Goal: Task Accomplishment & Management: Use online tool/utility

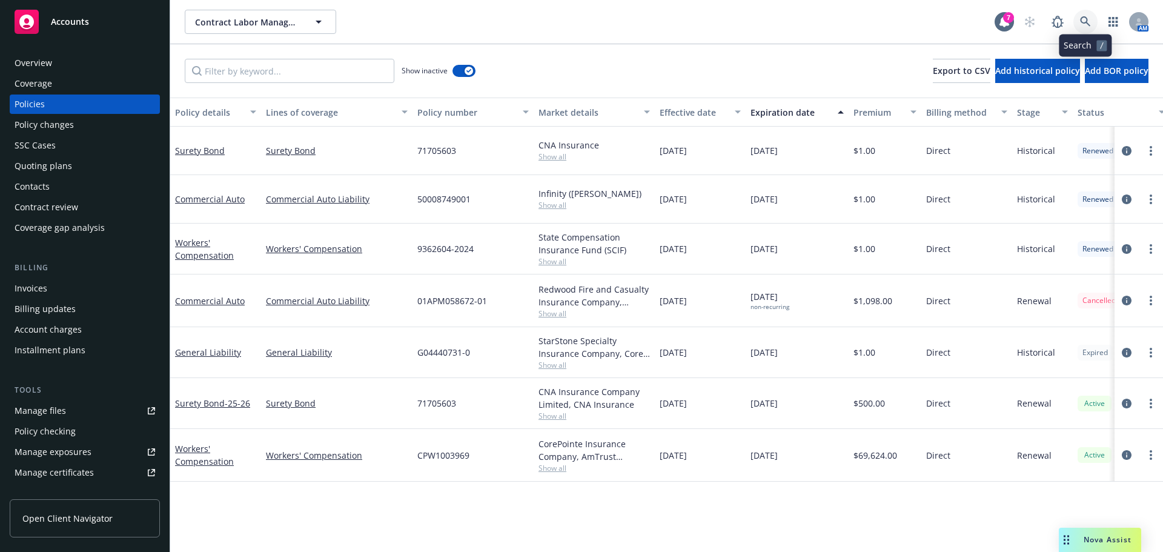
click at [1086, 18] on icon at bounding box center [1085, 21] width 10 height 10
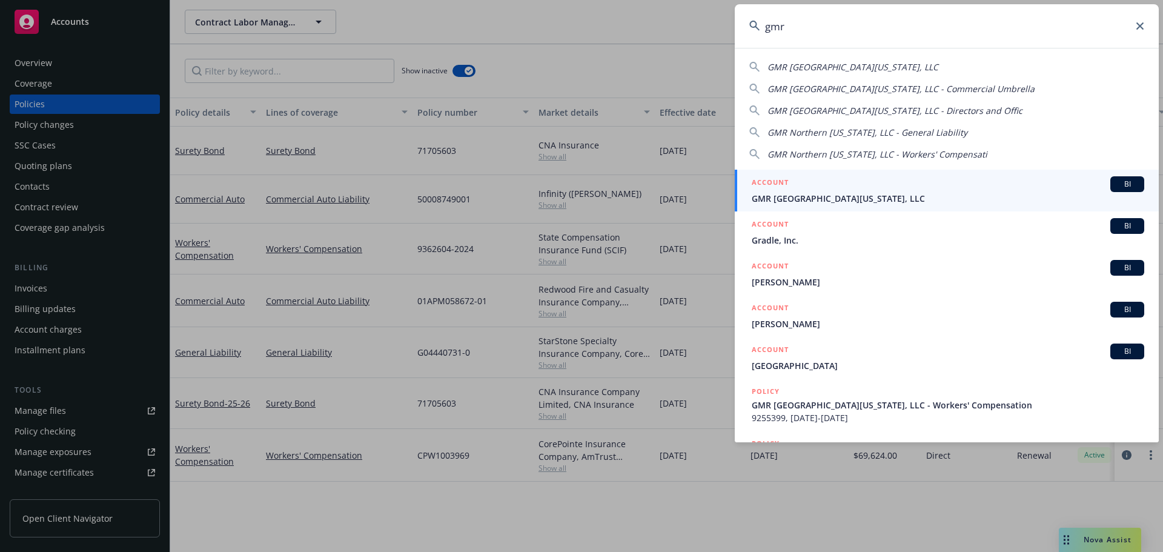
type input "gmr"
click at [793, 201] on span "GMR [GEOGRAPHIC_DATA][US_STATE], LLC" at bounding box center [948, 198] width 393 height 13
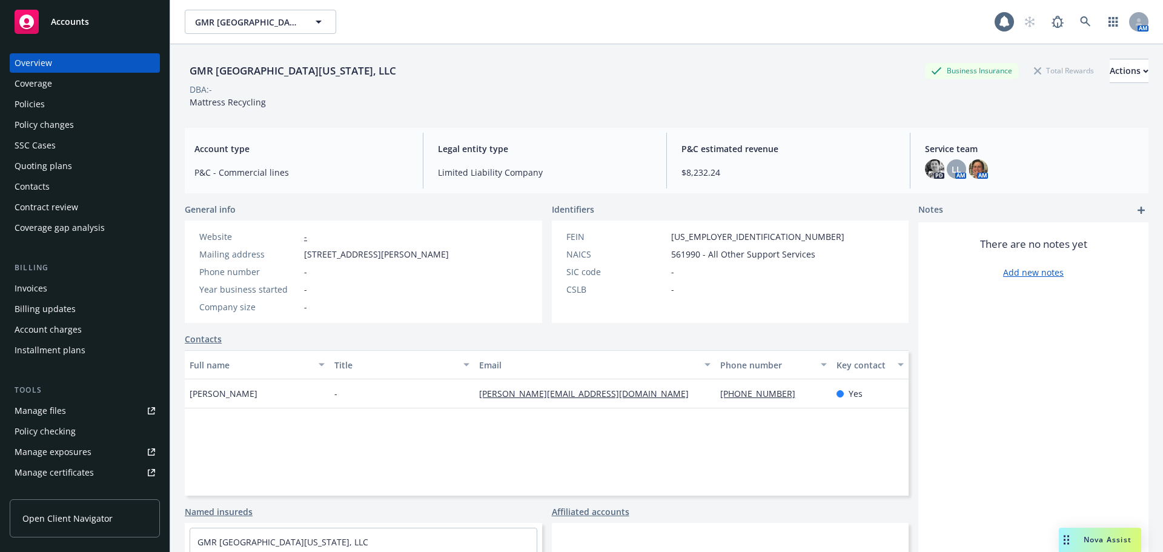
click at [70, 288] on div "Invoices" at bounding box center [85, 288] width 141 height 19
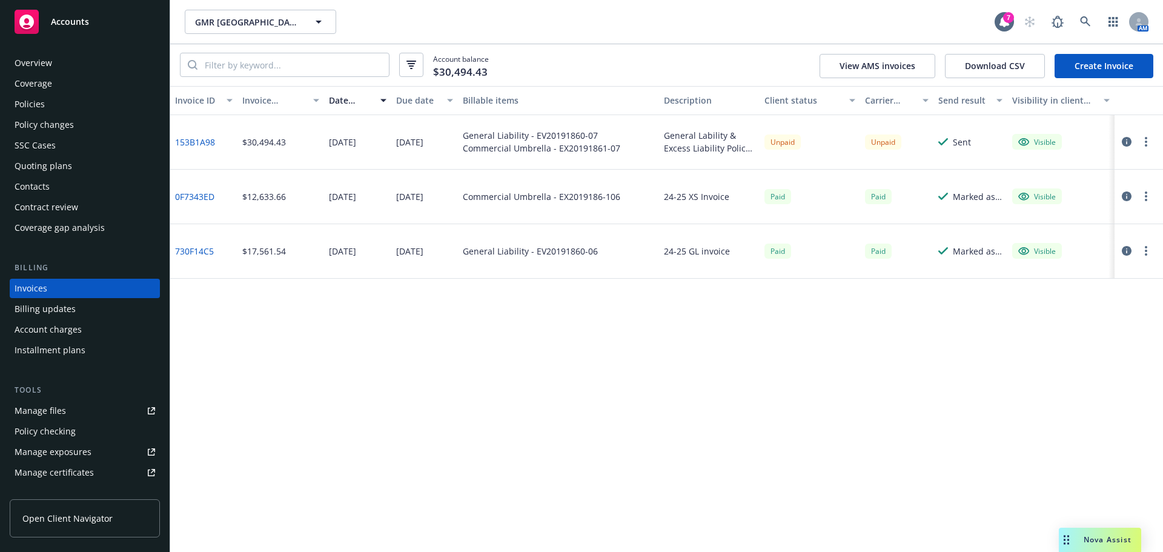
click at [1144, 144] on button "button" at bounding box center [1146, 142] width 15 height 15
click at [1048, 328] on link "Void" at bounding box center [1076, 336] width 155 height 24
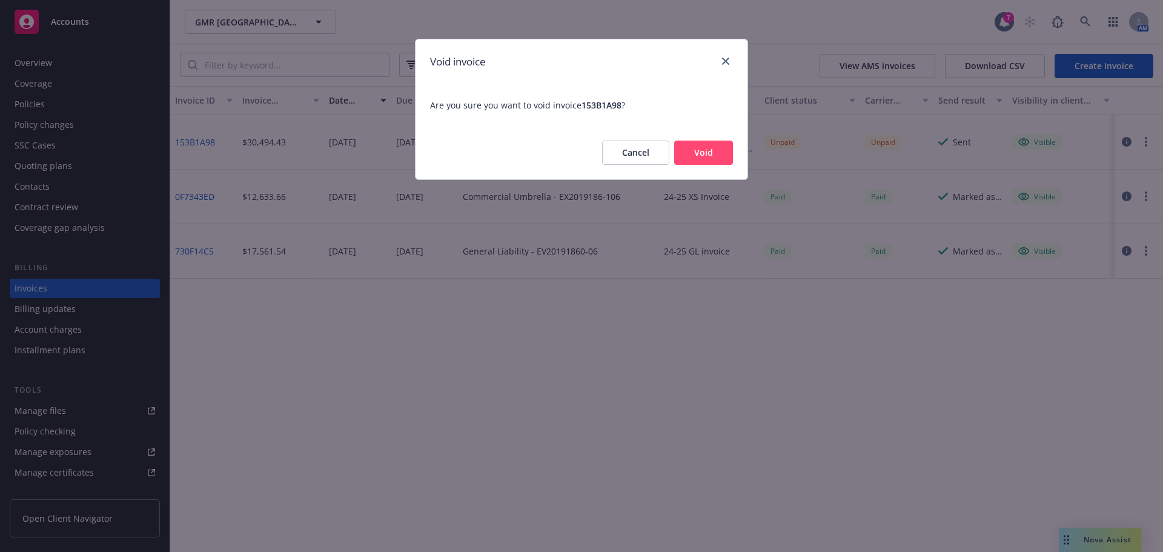
click at [712, 149] on button "Void" at bounding box center [703, 153] width 59 height 24
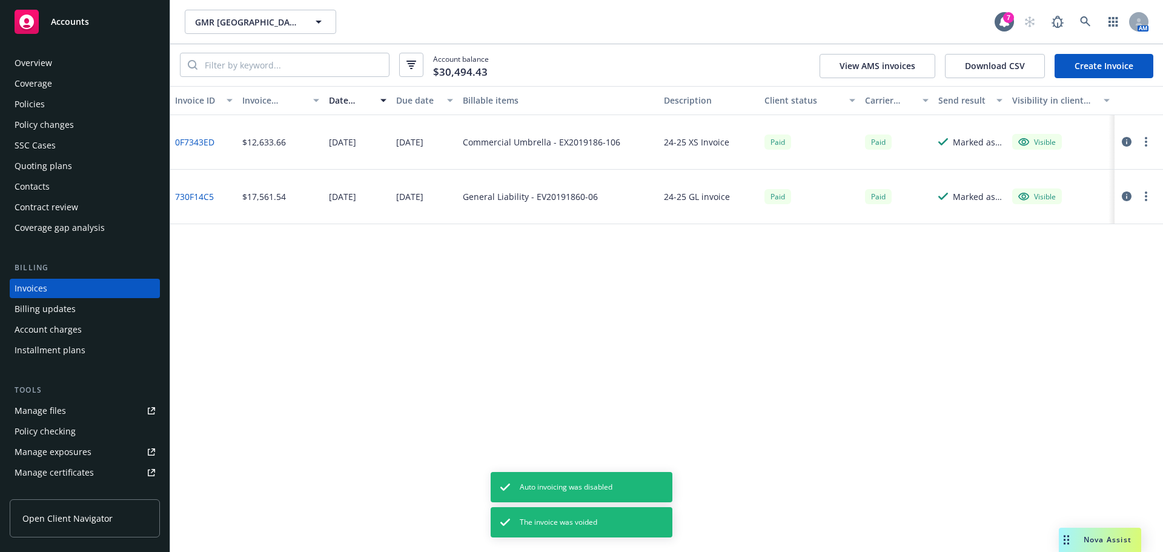
click at [1103, 74] on link "Create Invoice" at bounding box center [1104, 66] width 99 height 24
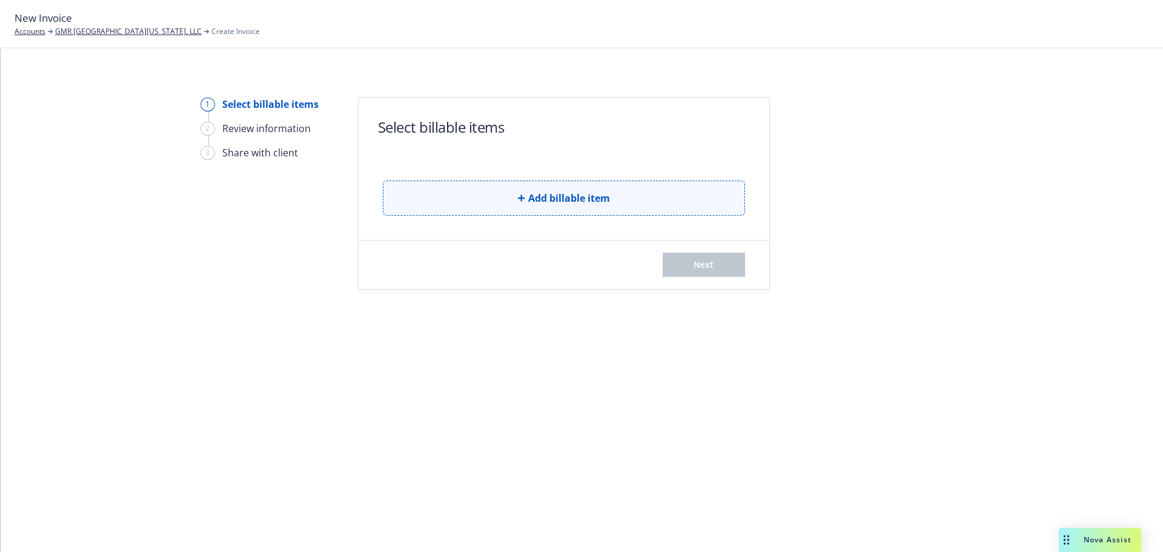
click at [512, 195] on button "Add billable item" at bounding box center [564, 198] width 362 height 35
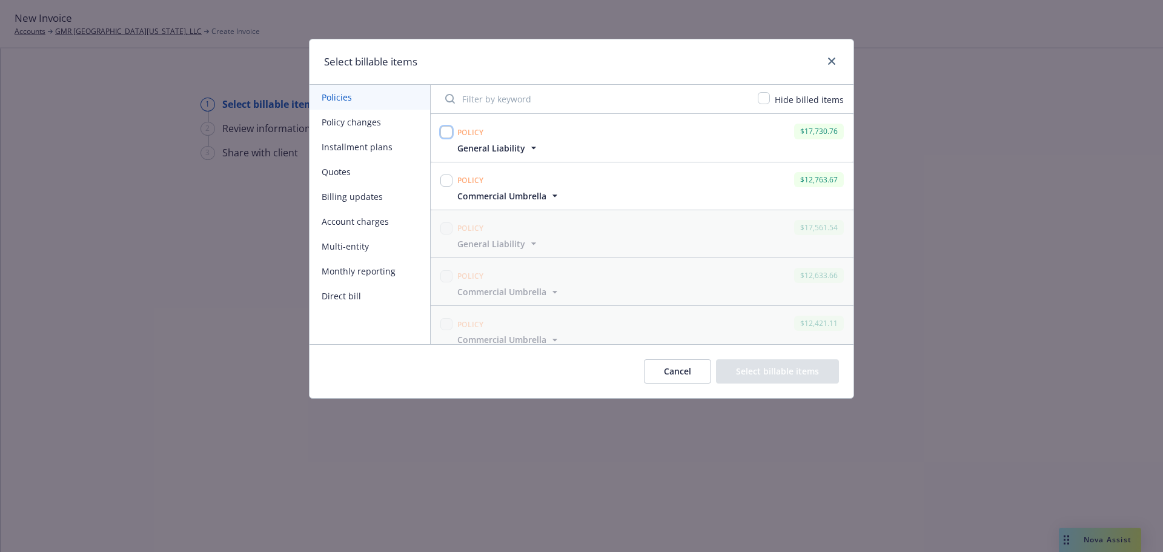
click at [445, 133] on input "checkbox" at bounding box center [447, 132] width 12 height 12
checkbox input "true"
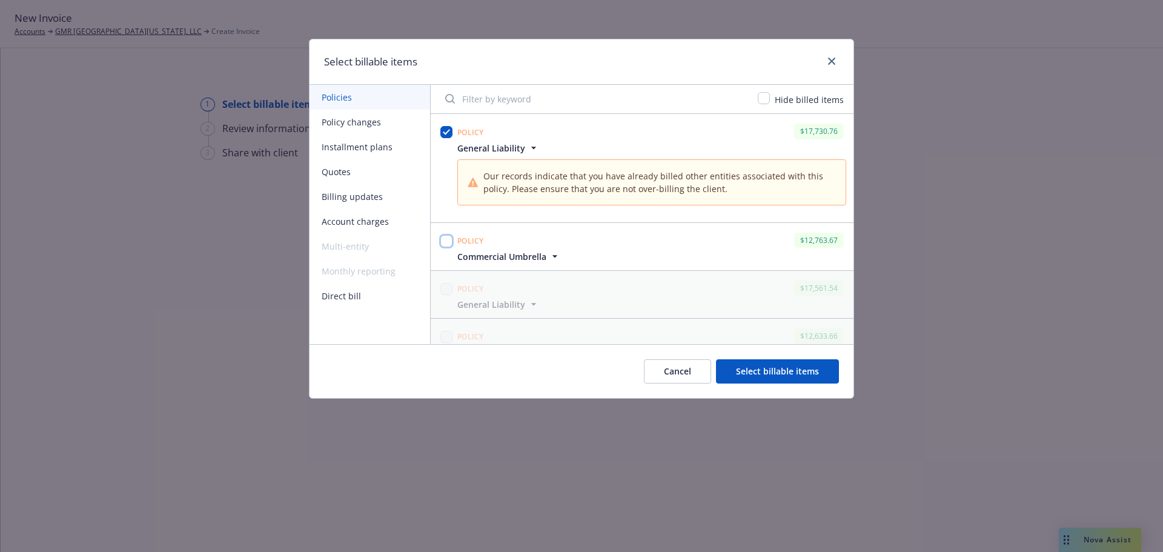
click at [447, 236] on input "checkbox" at bounding box center [447, 241] width 12 height 12
checkbox input "true"
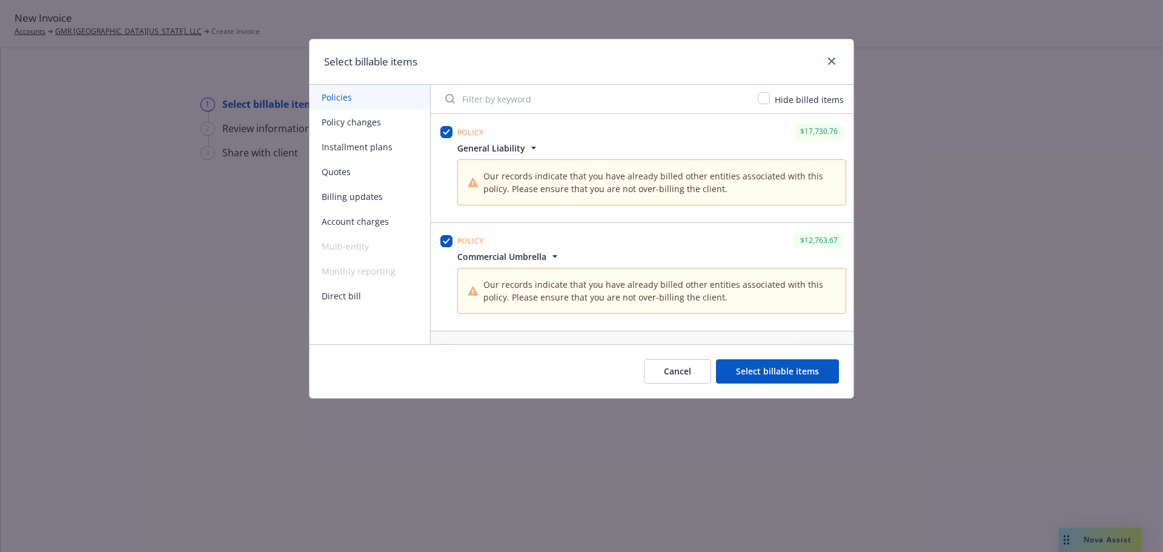
click at [782, 373] on button "Select billable items" at bounding box center [777, 371] width 123 height 24
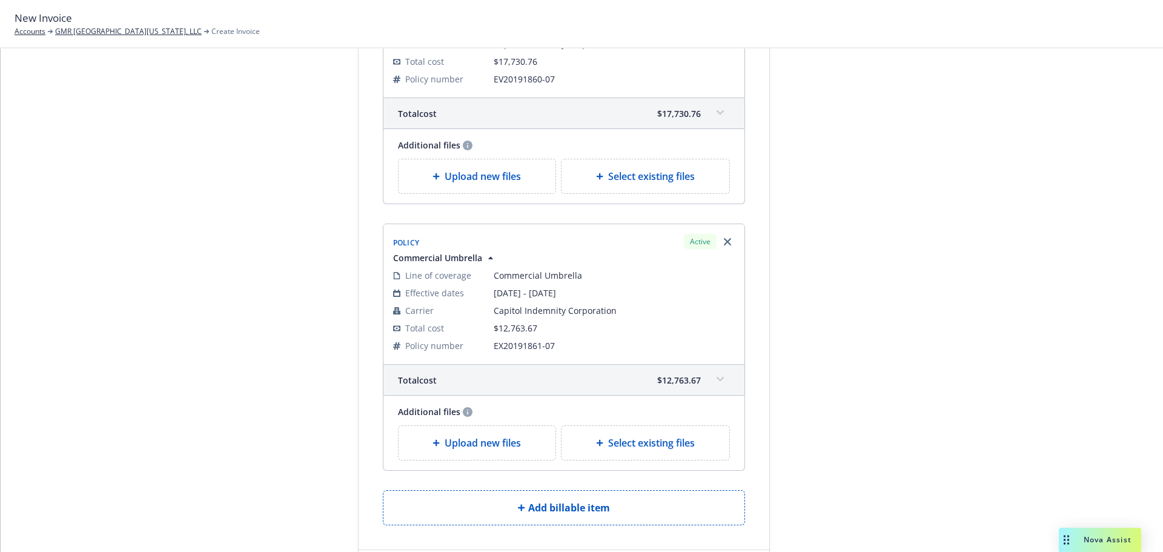
scroll to position [118, 0]
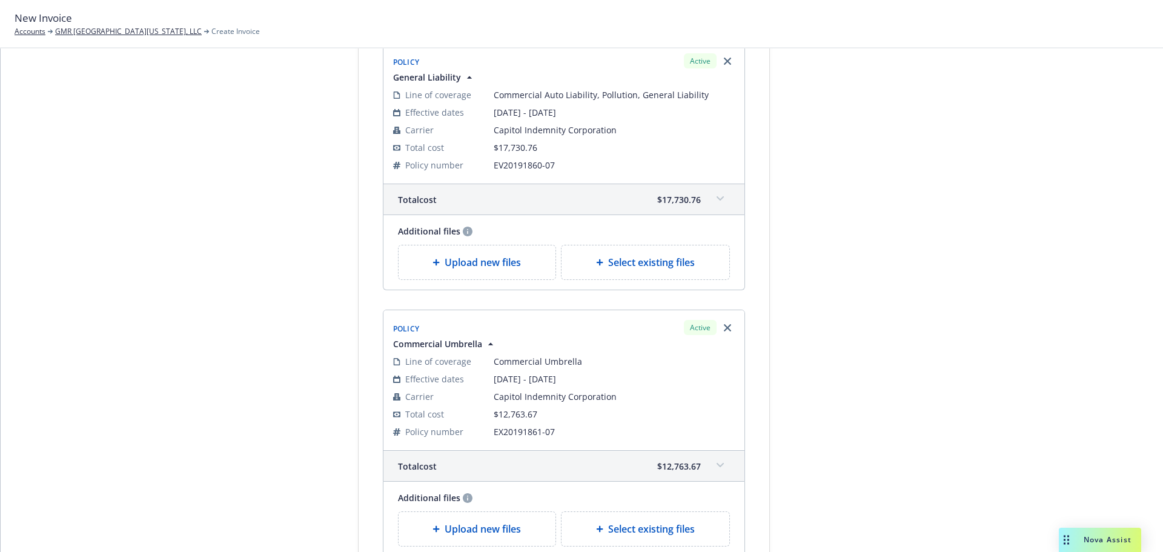
click at [613, 262] on span "Select existing files" at bounding box center [651, 262] width 87 height 15
select select "Invoice - Third Party"
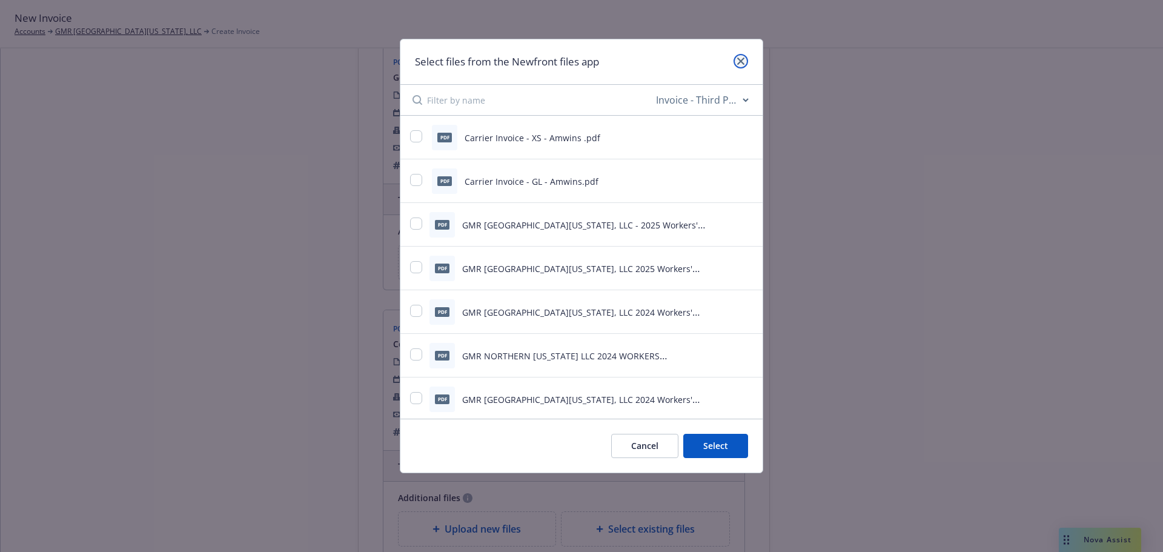
click at [740, 63] on icon "close" at bounding box center [740, 61] width 7 height 7
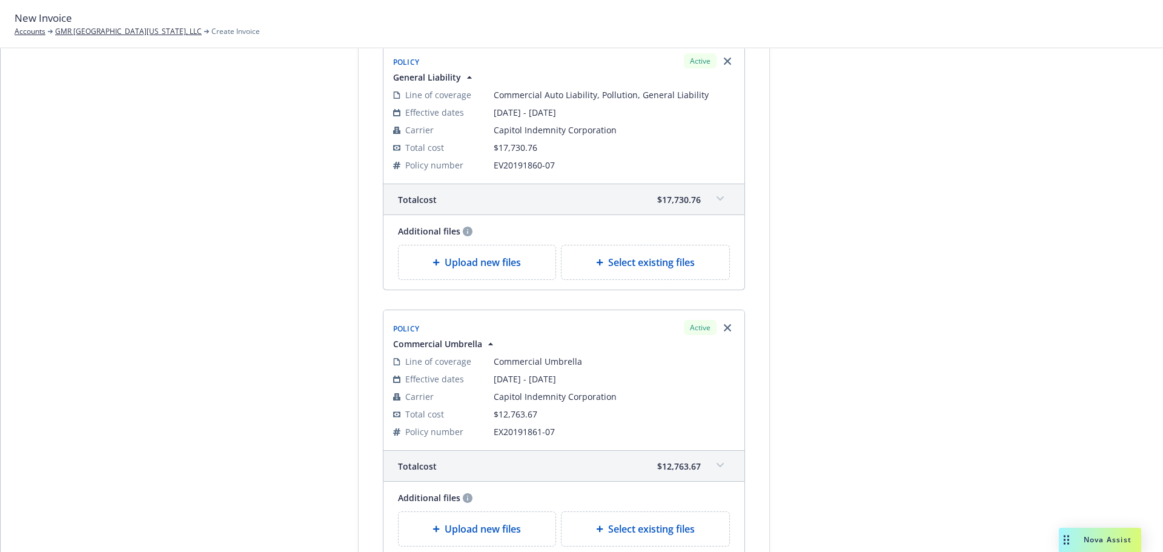
click at [608, 264] on span "Select existing files" at bounding box center [651, 262] width 87 height 15
select select "Invoice - Third Party"
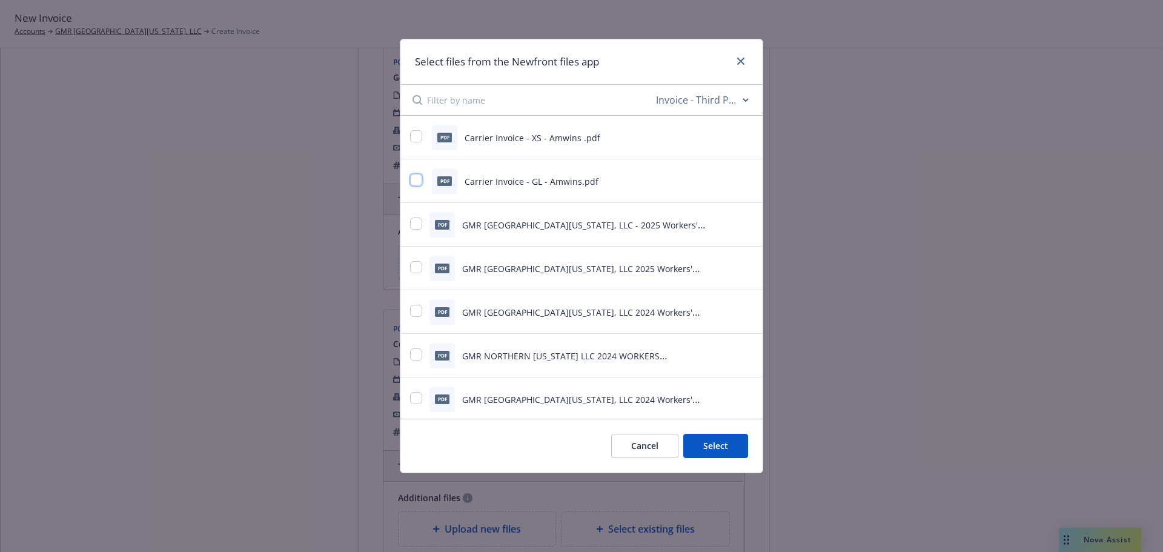
click at [419, 181] on input "checkbox" at bounding box center [416, 180] width 12 height 12
checkbox input "true"
click at [711, 439] on button "Select 1 file" at bounding box center [704, 446] width 87 height 24
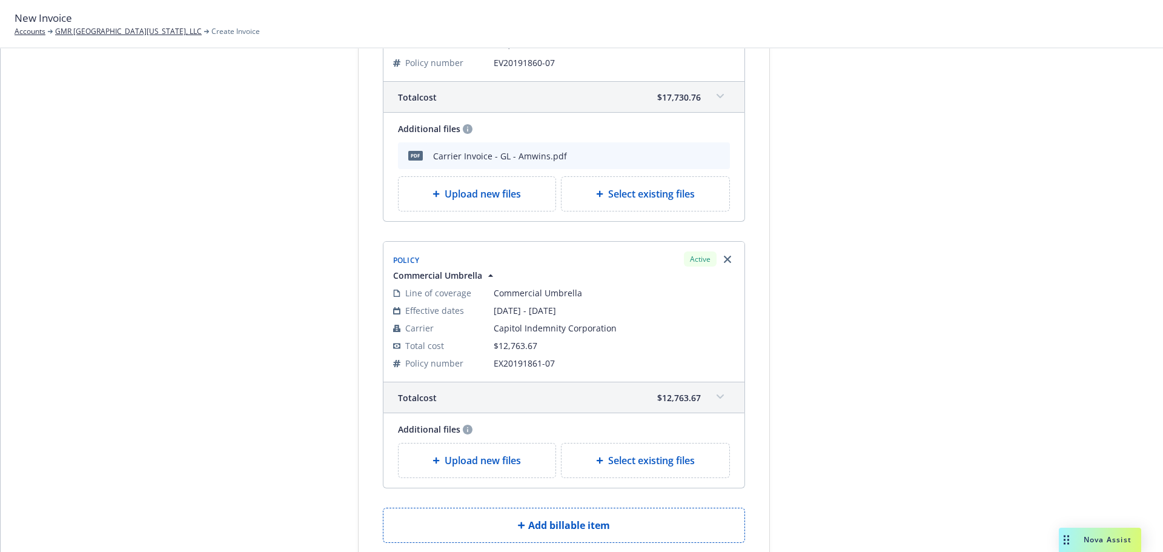
scroll to position [334, 0]
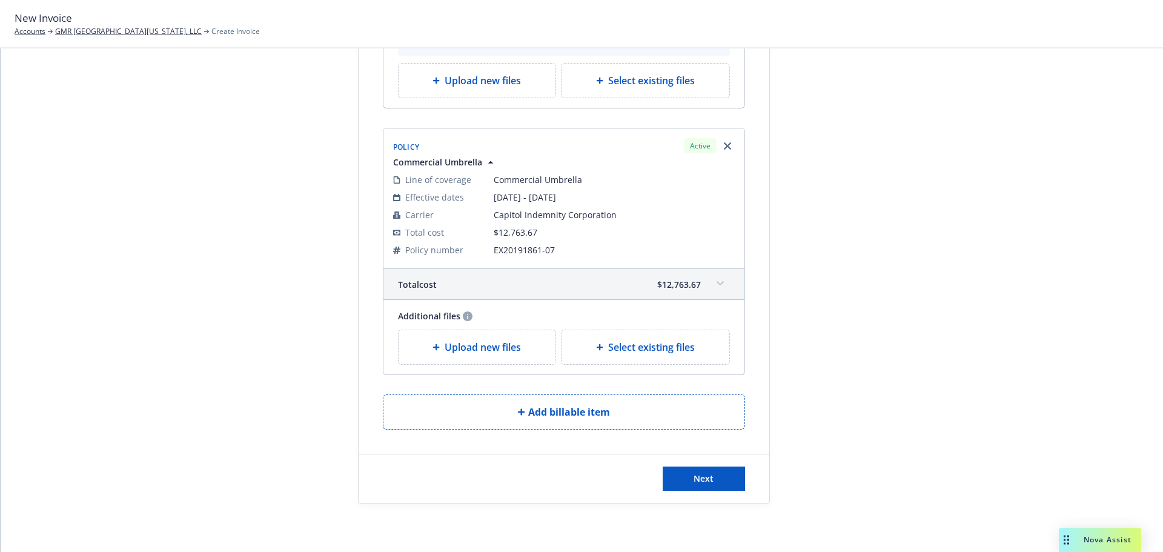
click at [664, 352] on span "Select existing files" at bounding box center [651, 347] width 87 height 15
select select "Invoice - Third Party"
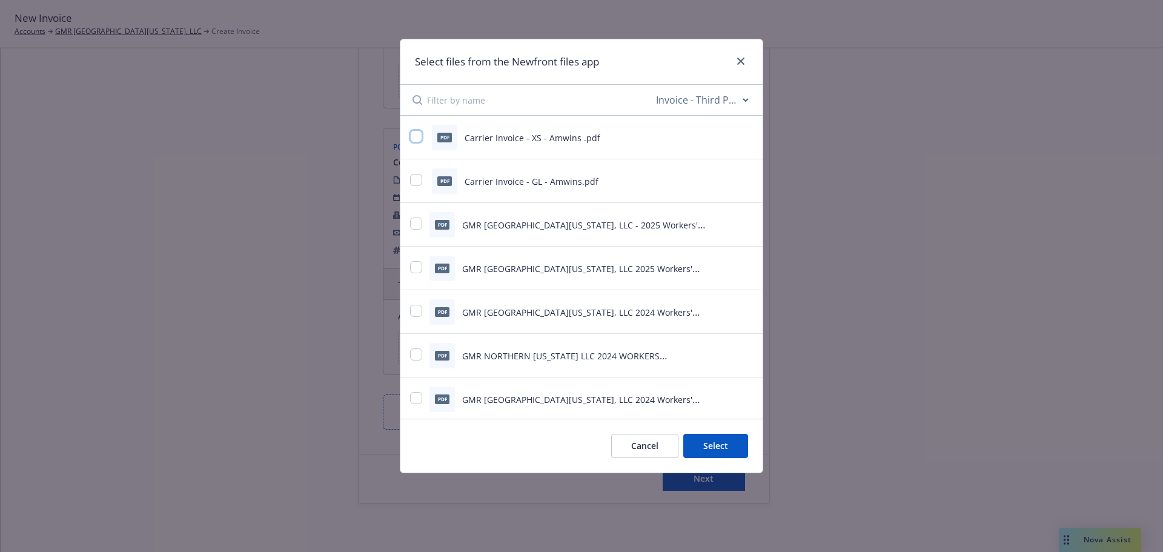
click at [417, 138] on input "checkbox" at bounding box center [416, 136] width 12 height 12
checkbox input "true"
click at [690, 445] on button "Select 1 file" at bounding box center [704, 446] width 87 height 24
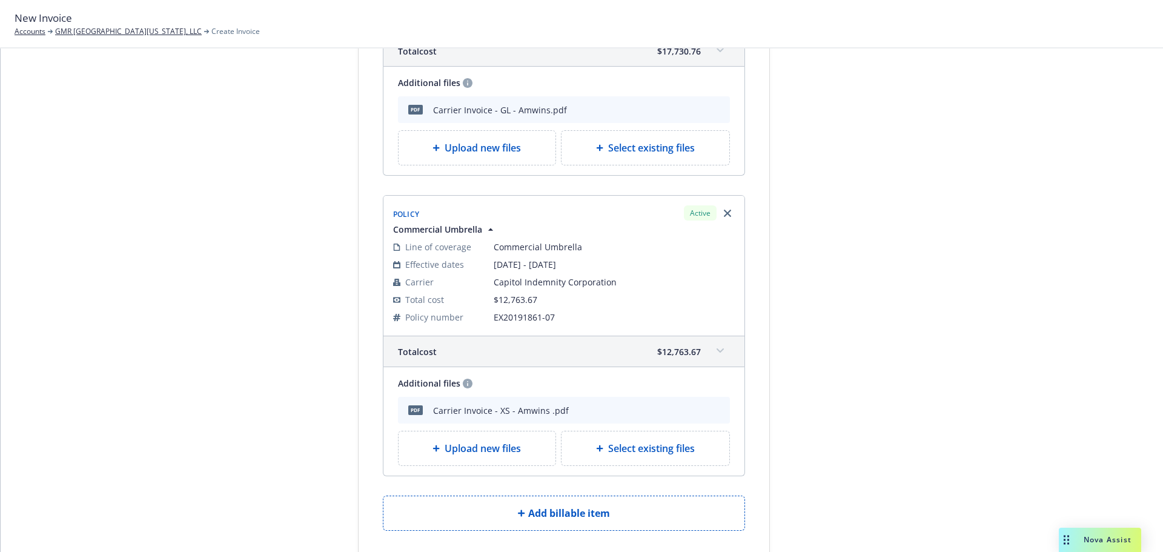
scroll to position [125, 0]
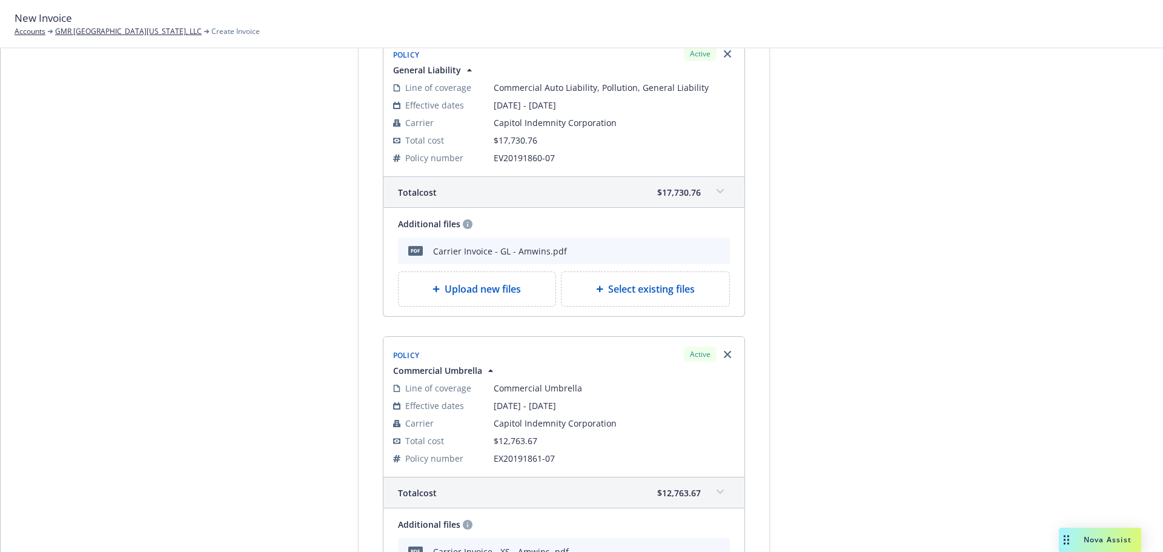
click at [452, 288] on span "Upload new files" at bounding box center [483, 289] width 76 height 15
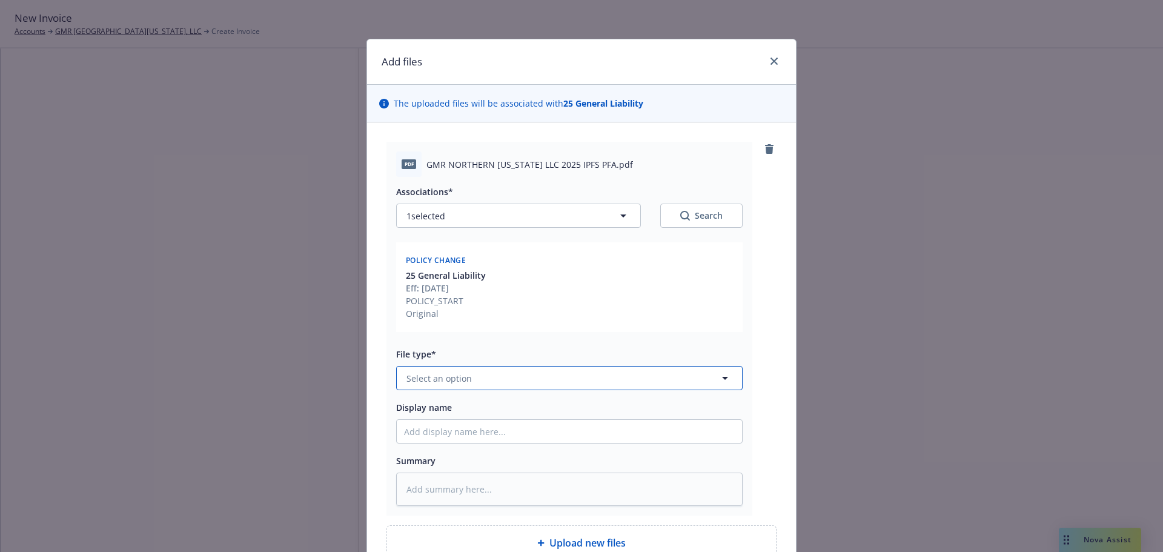
click at [452, 373] on span "Select an option" at bounding box center [439, 378] width 65 height 13
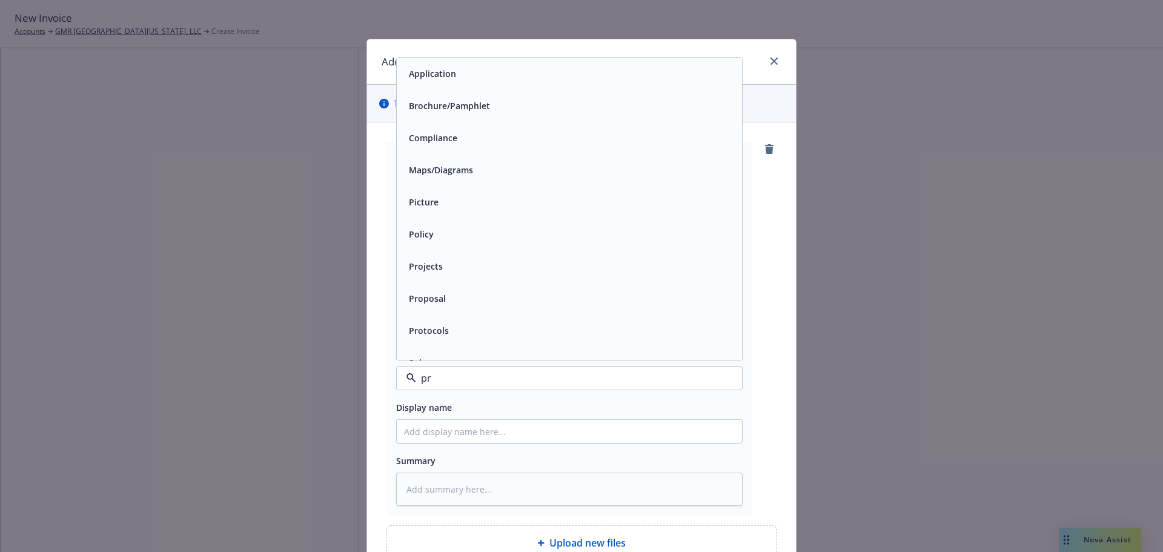
type input "pre"
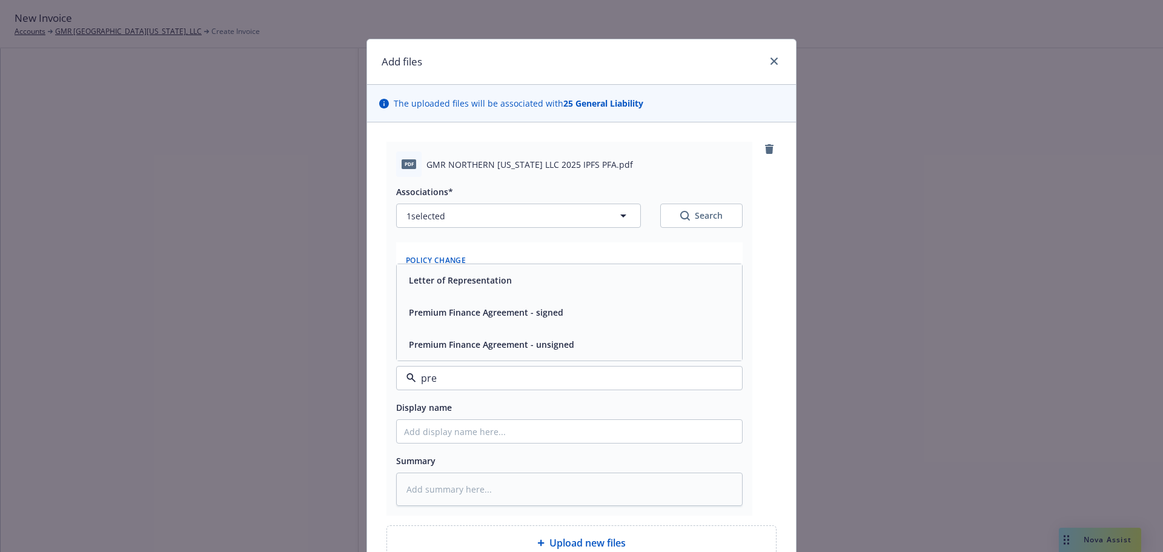
click at [500, 314] on span "Premium Finance Agreement - signed" at bounding box center [486, 312] width 155 height 13
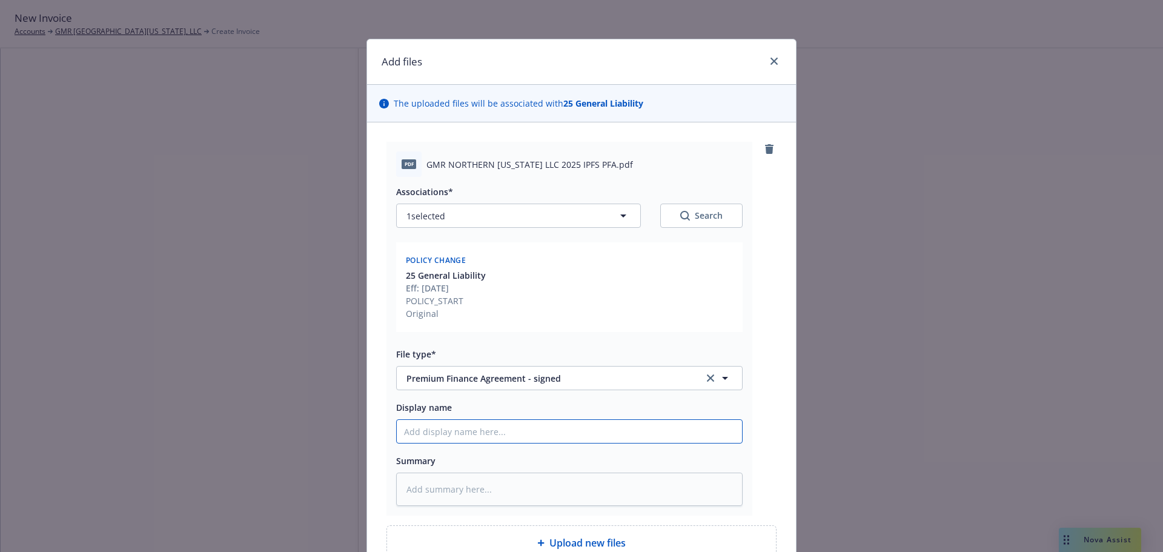
click at [464, 435] on input "Display name" at bounding box center [569, 431] width 345 height 23
type textarea "x"
type input "P"
type textarea "x"
type input "Pr"
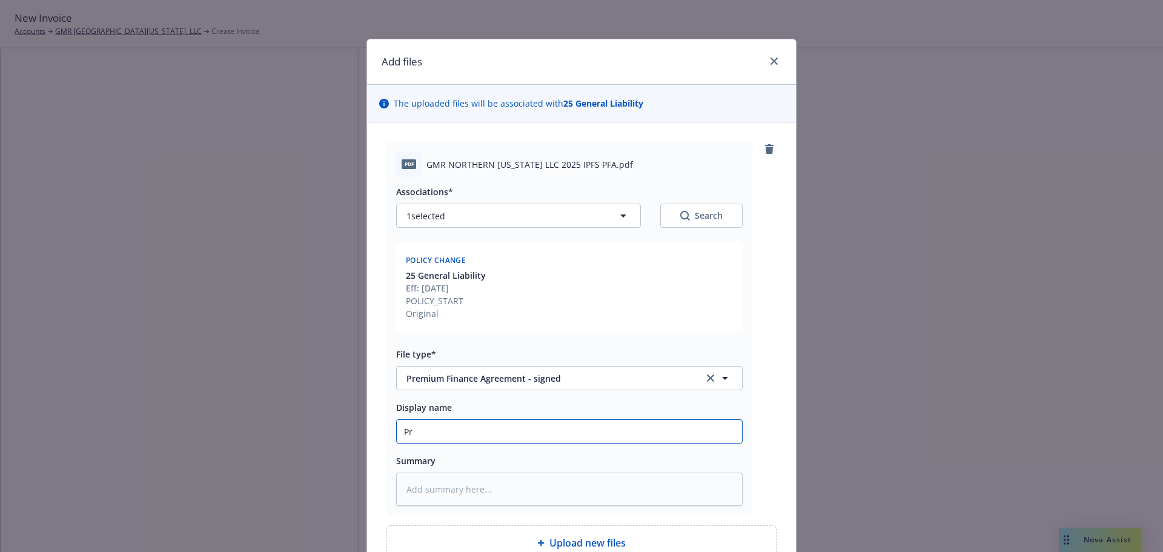
type textarea "x"
type input "Pre"
type textarea "x"
type input "Prem"
type textarea "x"
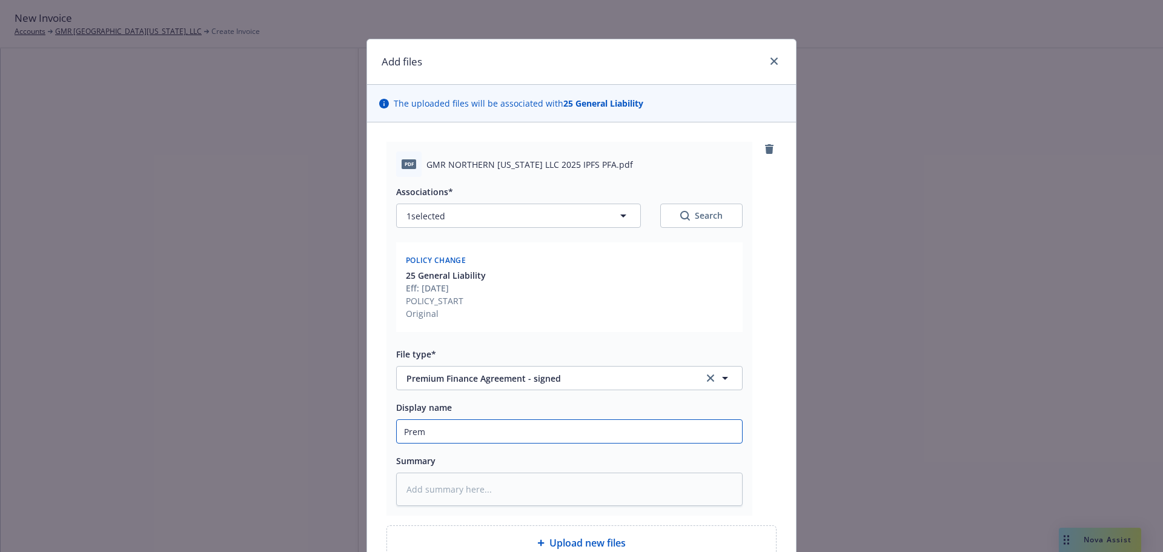
type input "Premi"
type textarea "x"
type input "Premiu"
type textarea "x"
type input "Premium"
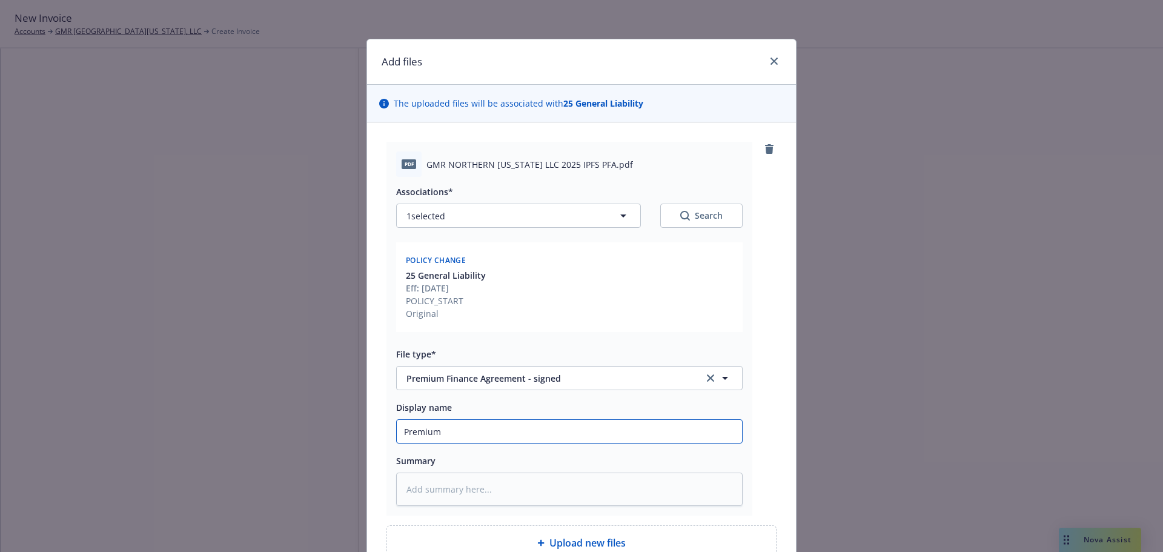
type textarea "x"
type input "Premium"
type textarea "x"
type input "Premium F"
type textarea "x"
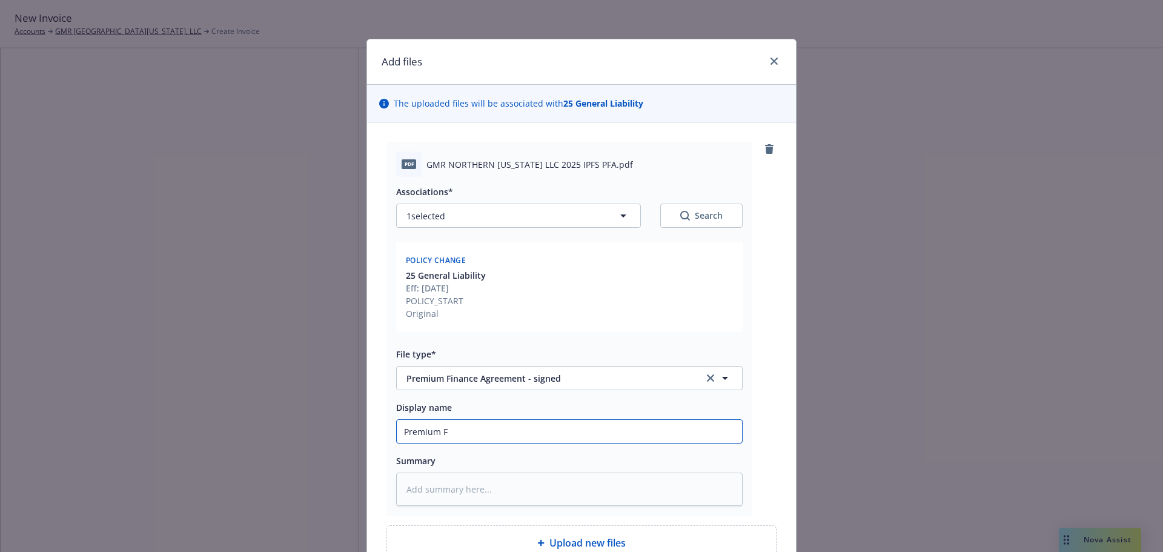
type input "Premium Fi"
type textarea "x"
type input "Premium Fia"
type textarea "x"
type input "Premium Fian"
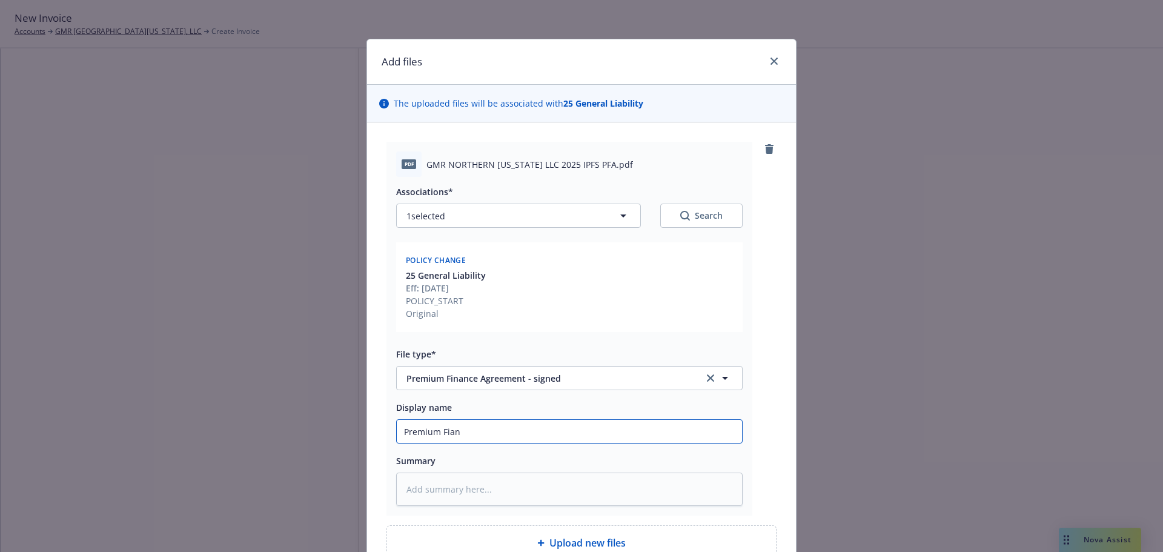
type textarea "x"
type input "Premium Fia"
type textarea "x"
type input "Premium Fi"
type textarea "x"
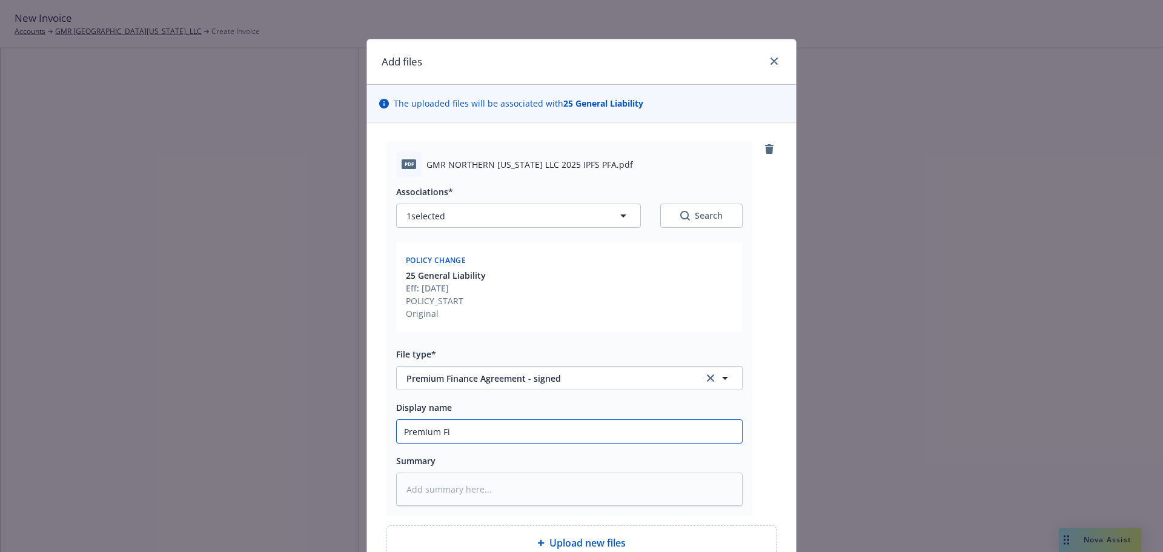
type input "Premium Fin"
type textarea "x"
type input "Premium Fina"
type textarea "x"
type input "Premium [PERSON_NAME]"
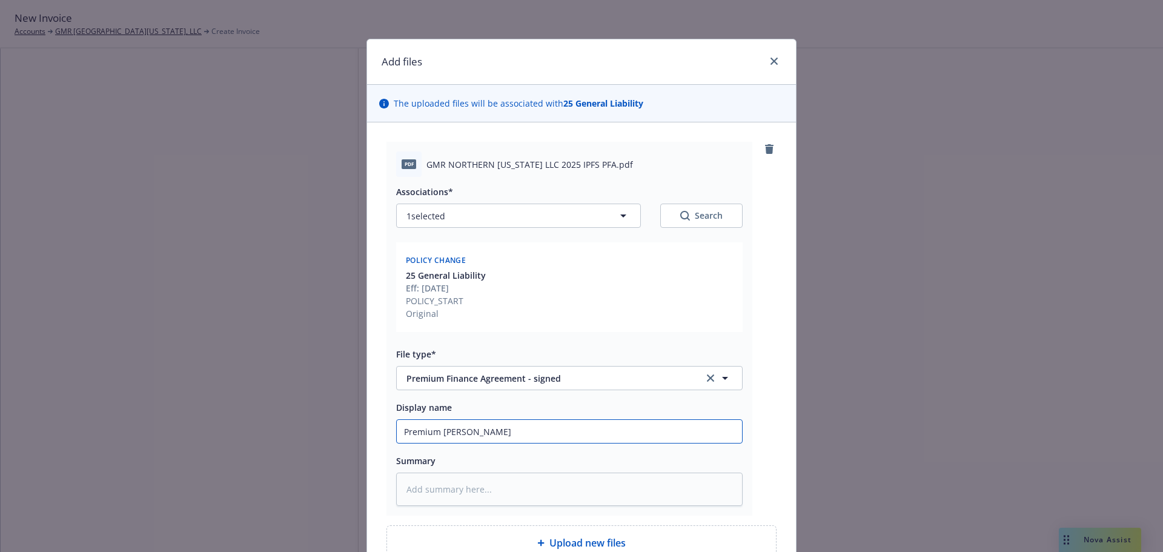
type textarea "x"
type input "Premium Financ"
type textarea "x"
type input "Premium Finance"
type textarea "x"
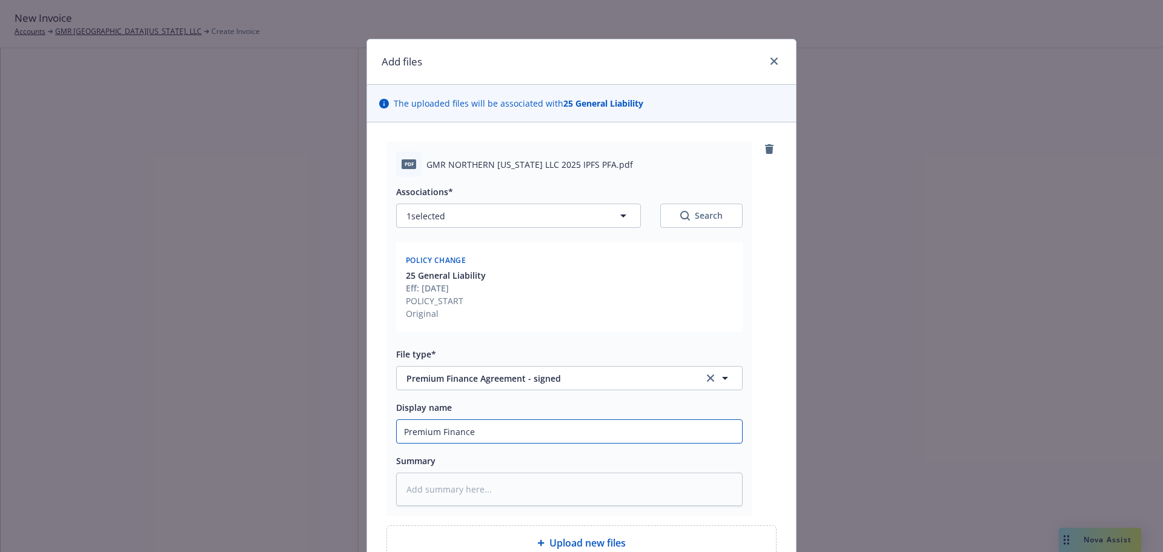
type input "Premium Financed"
type textarea "x"
type input "Premium Financed"
type textarea "x"
type input "Premium Financed A"
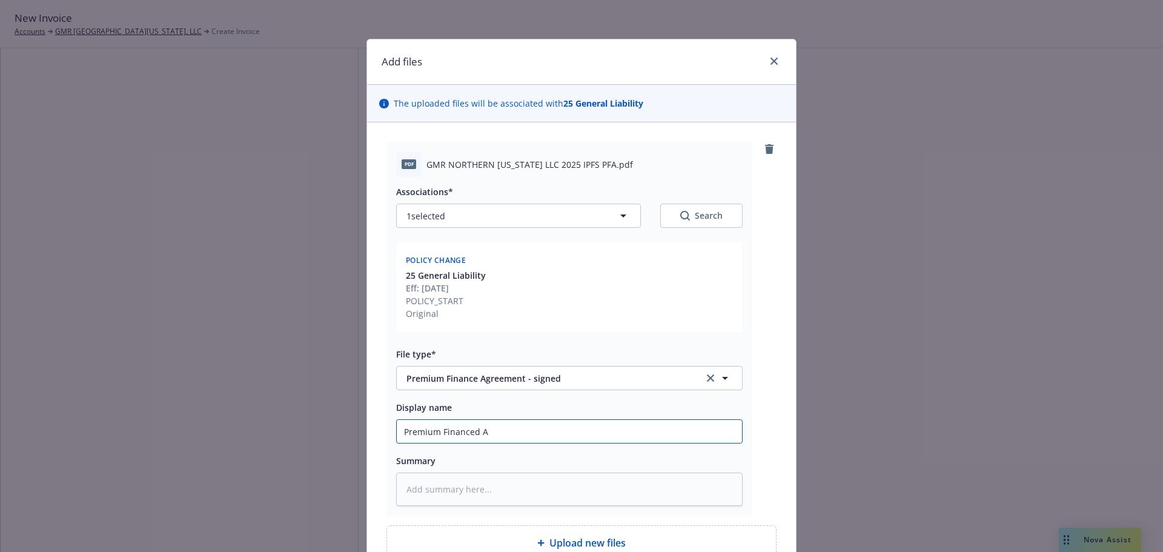
type textarea "x"
type input "Premium Financed Ag"
type textarea "x"
type input "Premium Financed Agt"
type textarea "x"
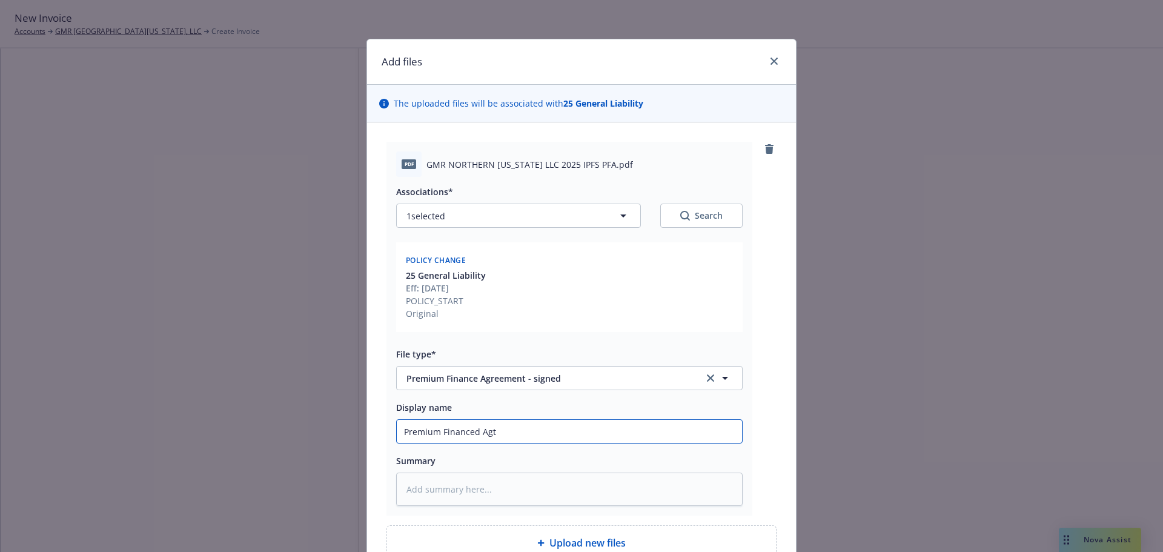
type input "Premium Financed Agtr"
type textarea "x"
type input "Premium Financed Agt"
type textarea "x"
type input "Premium Financed Ag"
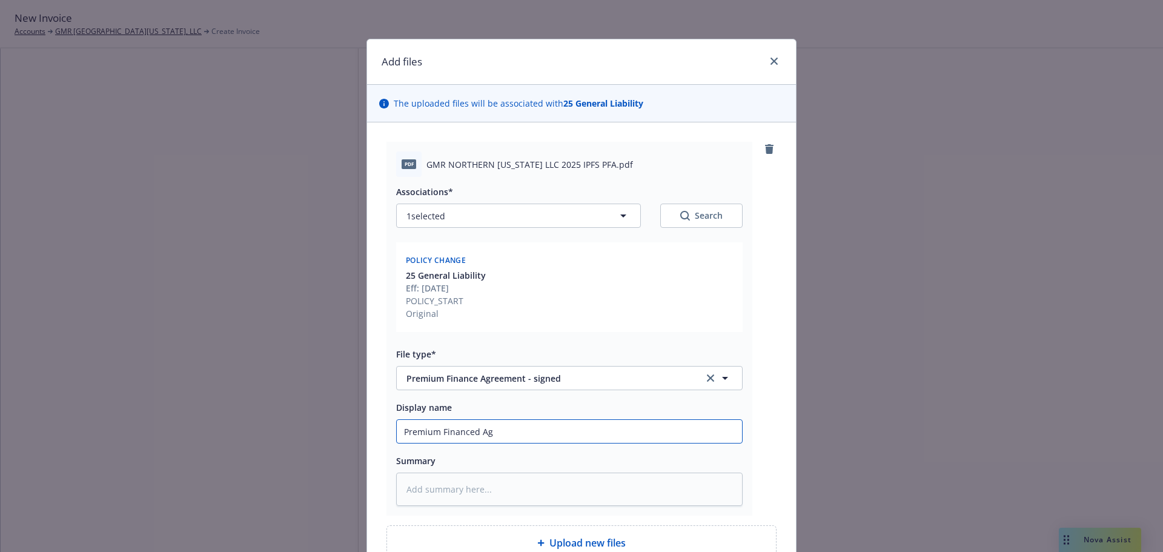
type textarea "x"
type input "Premium Financed Agr"
type textarea "x"
type input "Premium Financed Agre"
type textarea "x"
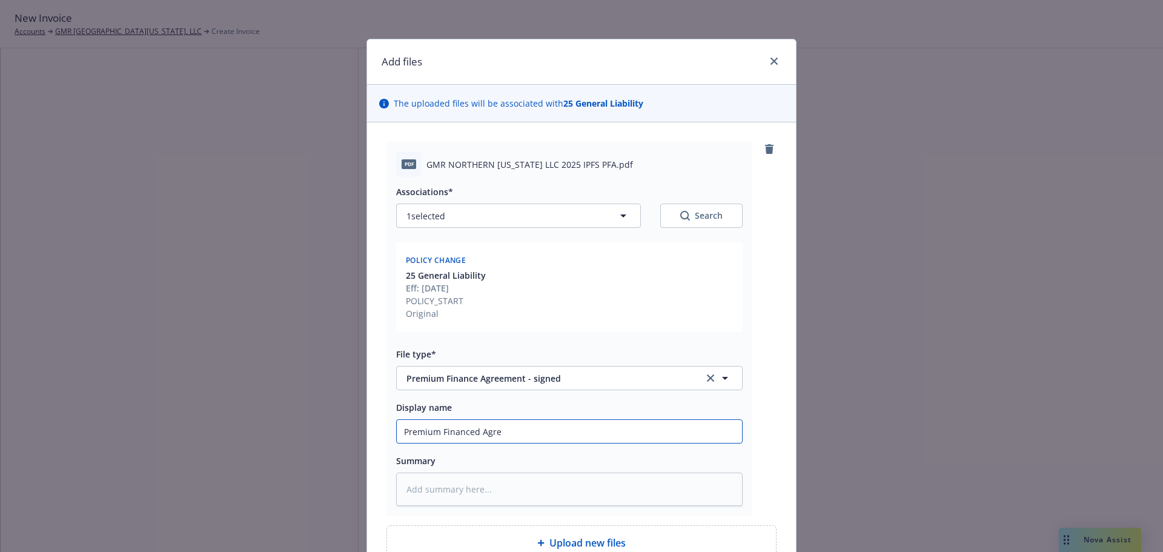
type input "Premium Financed Agree"
type textarea "x"
type input "Premium Financed Agreem"
type textarea "x"
type input "Premium Financed Agreeme"
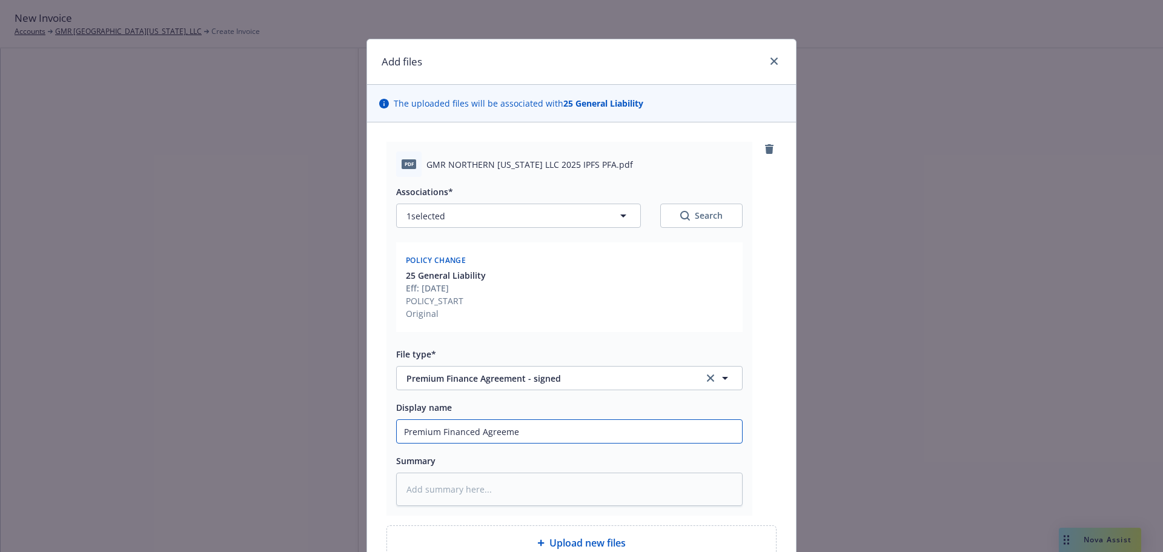
type textarea "x"
type input "Premium Financed Agreemen"
type textarea "x"
type input "Premium Financed Agreement"
type textarea "x"
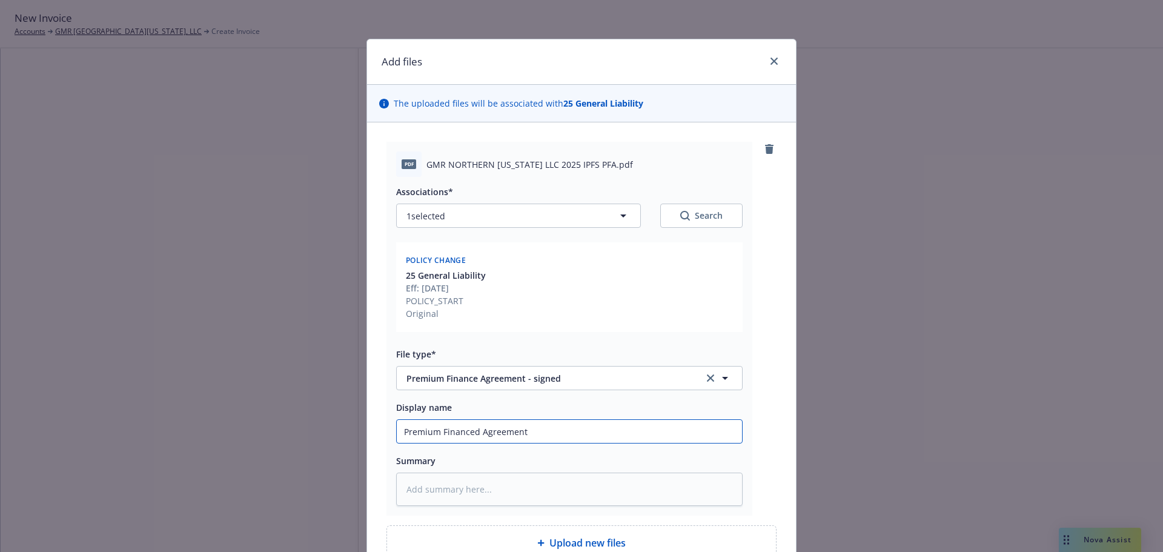
type input "Premium Financed Agreement"
type textarea "x"
type input "Premium Financed Agreement -"
type textarea "x"
type input "Premium Financed Agreement - s"
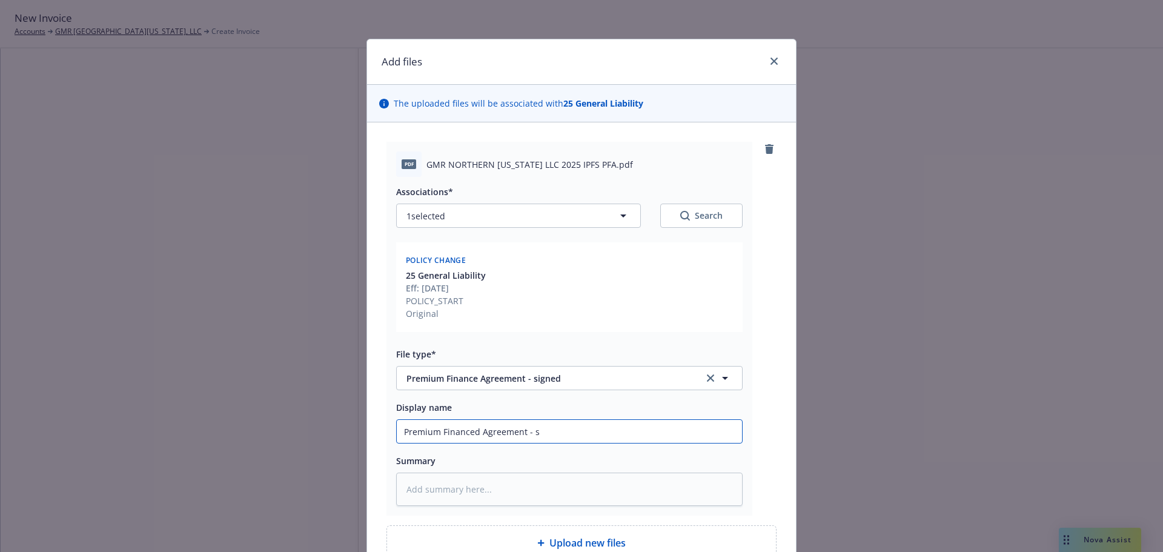
type textarea "x"
type input "Premium Financed Agreement - si"
type textarea "x"
type input "Premium Financed Agreement - sig"
type textarea "x"
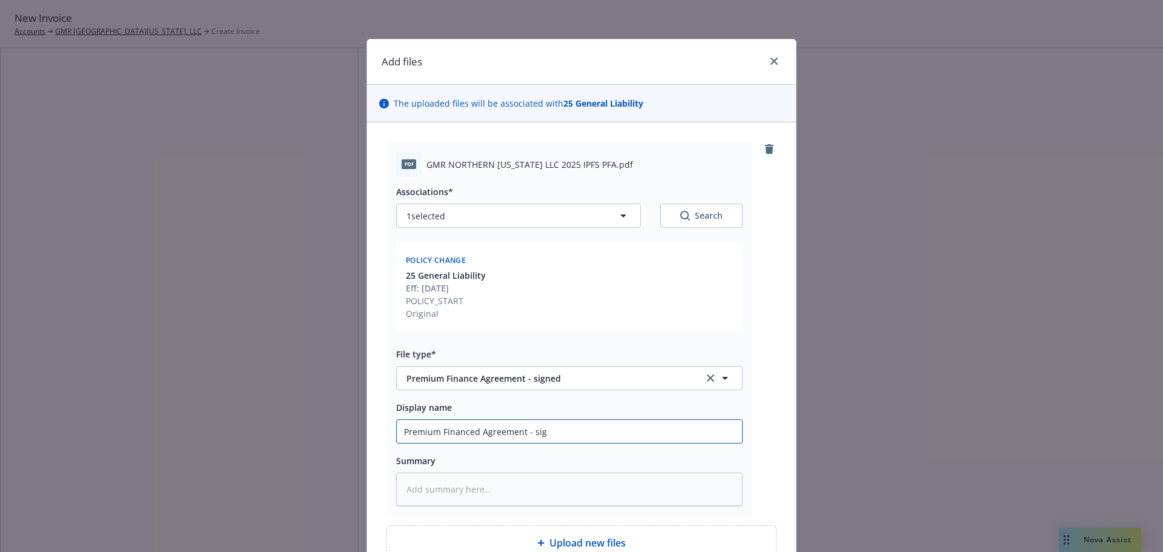
type input "Premium Financed Agreement - sign"
type textarea "x"
type input "Premium Financed Agreement - signe"
type textarea "x"
type input "Premium Financed Agreement - signed"
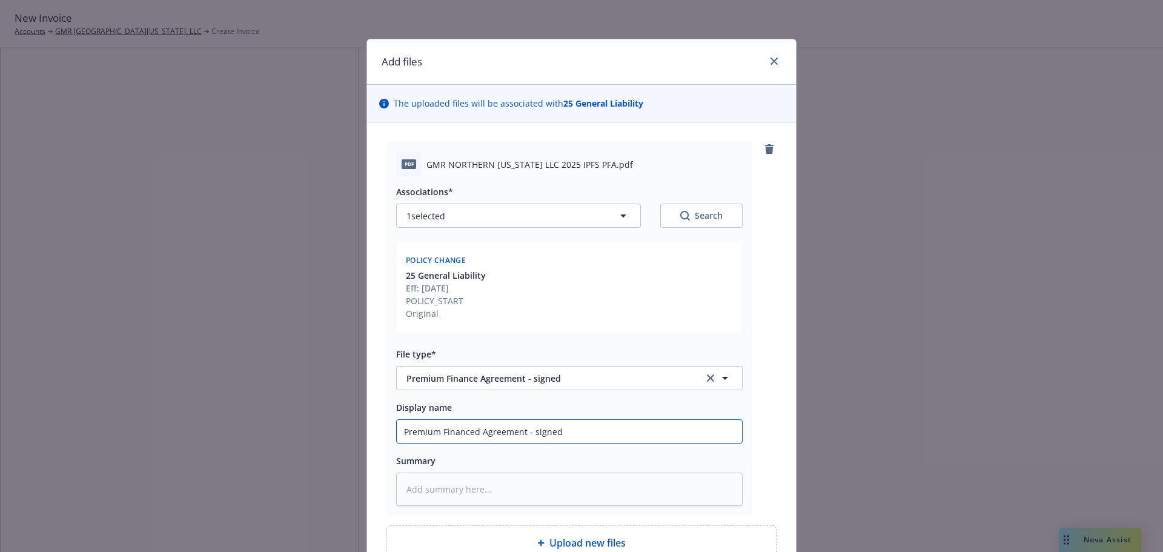
type textarea "x"
type input "Premium Financed Agreement - signed"
type textarea "x"
type input "Premium Financed Agreement - signed b"
type textarea "x"
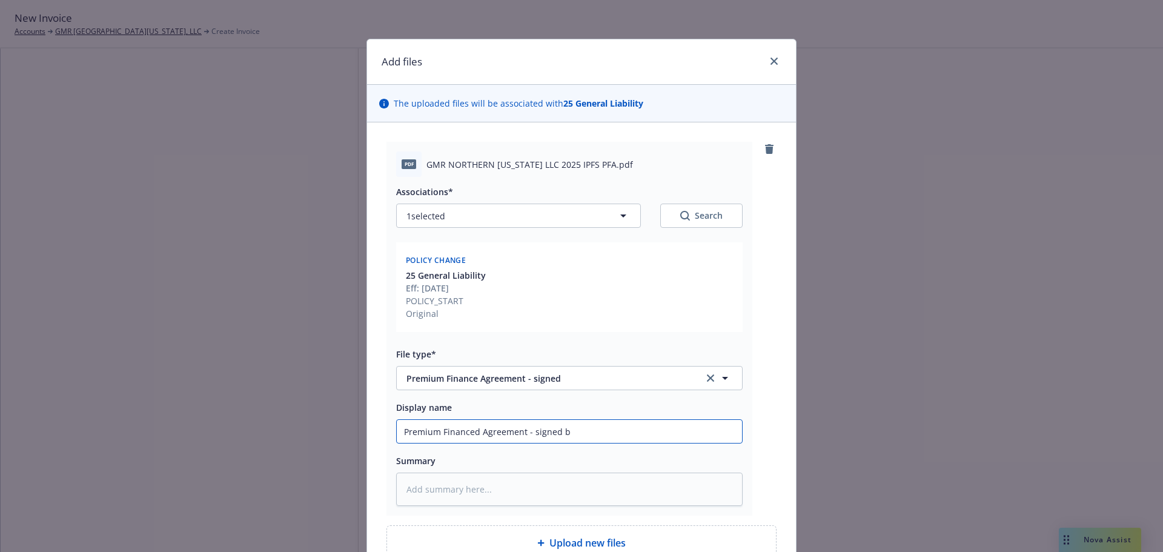
type input "Premium Financed Agreement - signed by"
type textarea "x"
type input "Premium Financed Agreement - signed by"
type textarea "x"
type input "Premium Financed Agreement - signed by c"
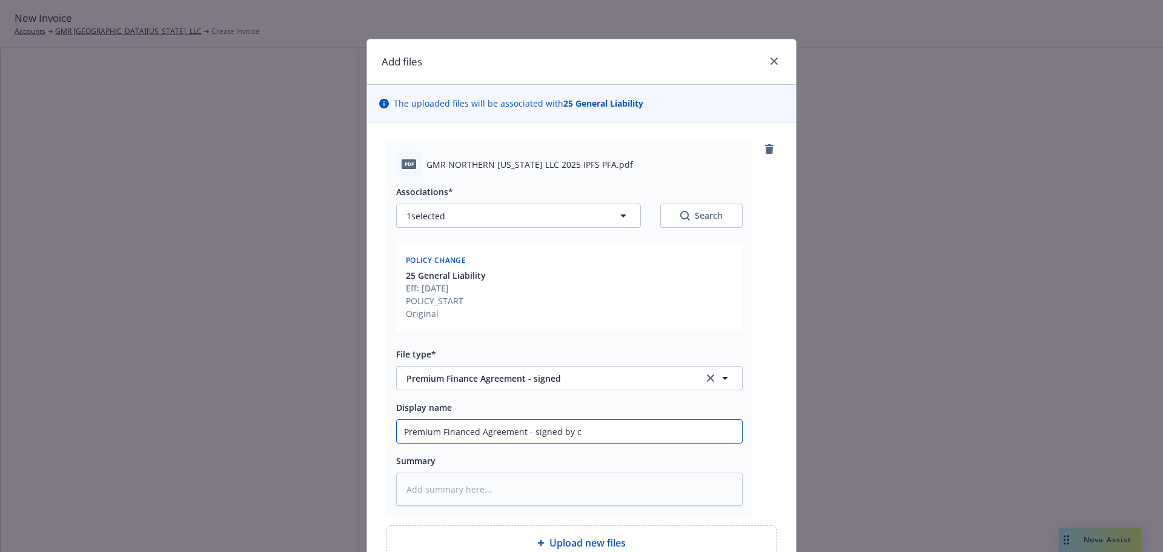
type textarea "x"
type input "Premium Financed Agreement - signed by cl"
type textarea "x"
type input "Premium Financed Agreement - signed by cli"
type textarea "x"
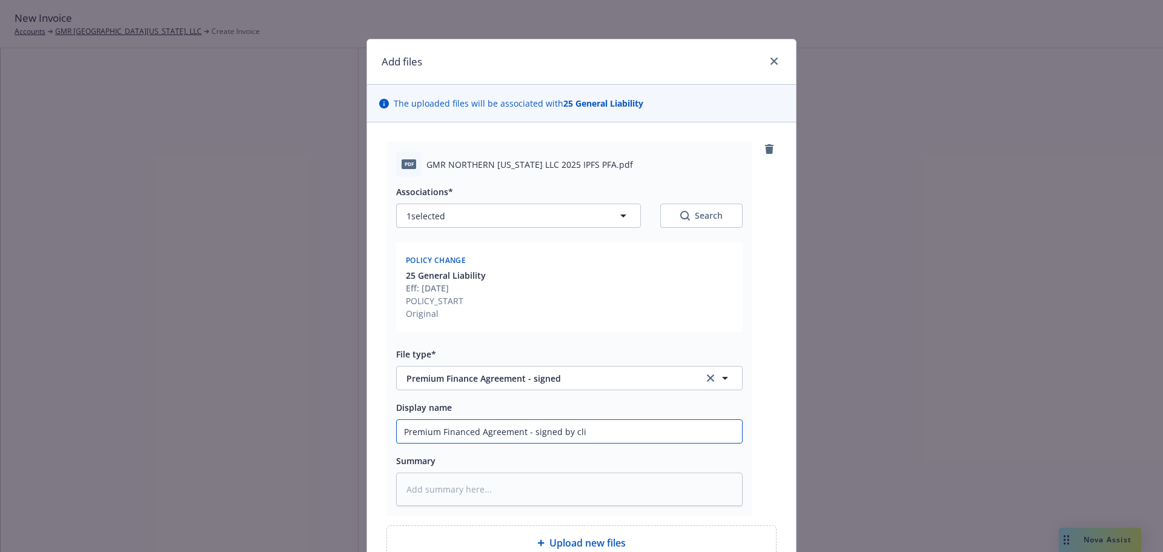
type input "Premium Financed Agreement - signed by clie"
type textarea "x"
type input "Premium Financed Agreement - signed by clien"
type textarea "x"
type input "Premium Financed Agreement - signed by client"
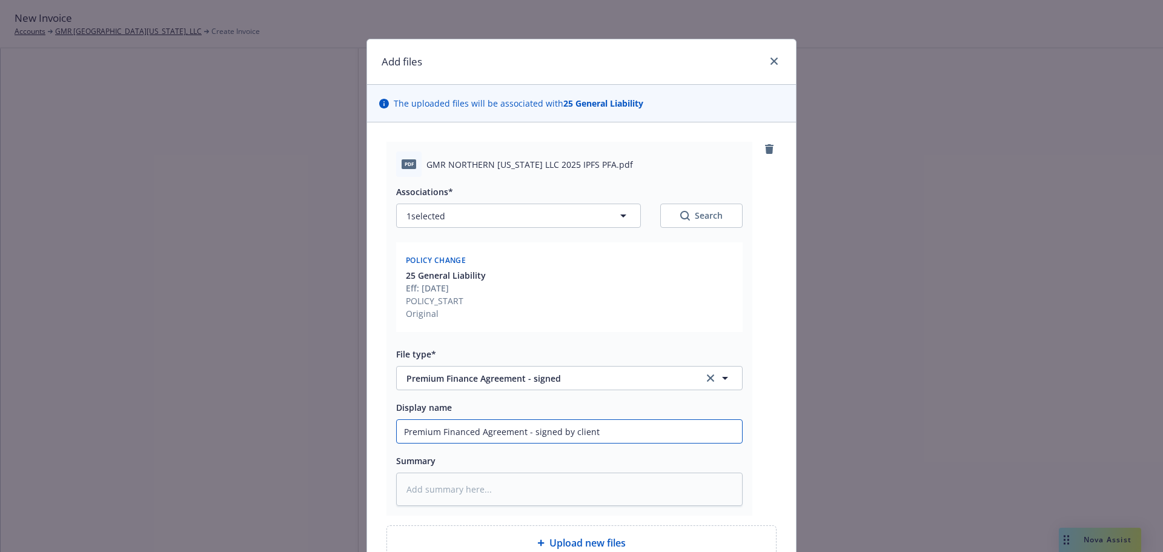
type textarea "x"
type input "Premium Financed Agreement - signed by client a"
type textarea "x"
type input "Premium Financed Agreement - signed by client an"
type textarea "x"
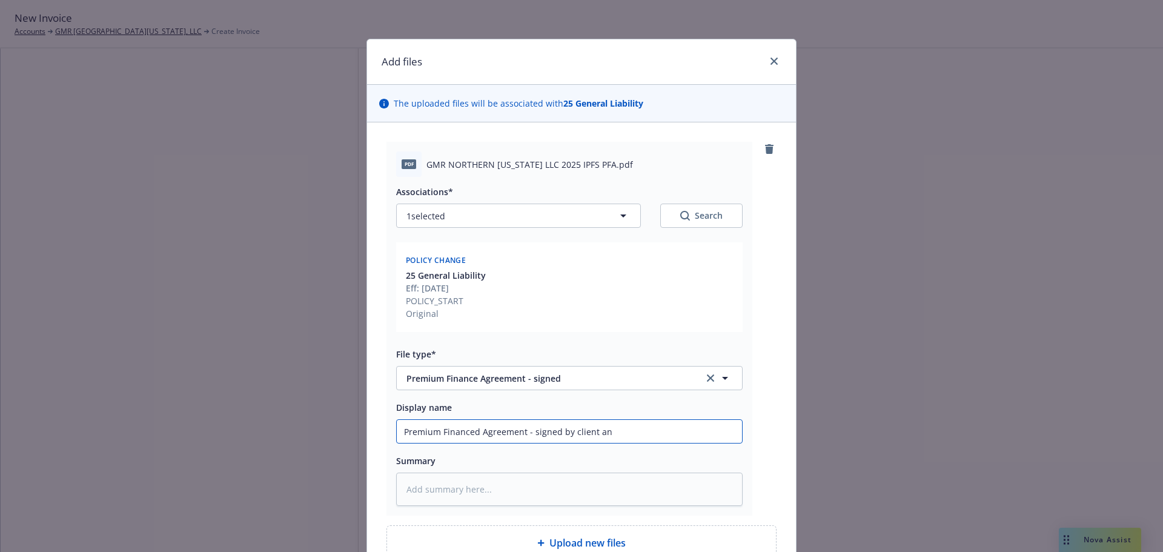
type input "Premium Financed Agreement - signed by client and"
type textarea "x"
type input "Premium Financed Agreement - signed by client and"
type textarea "x"
type input "Premium Financed Agreement - signed by client and N"
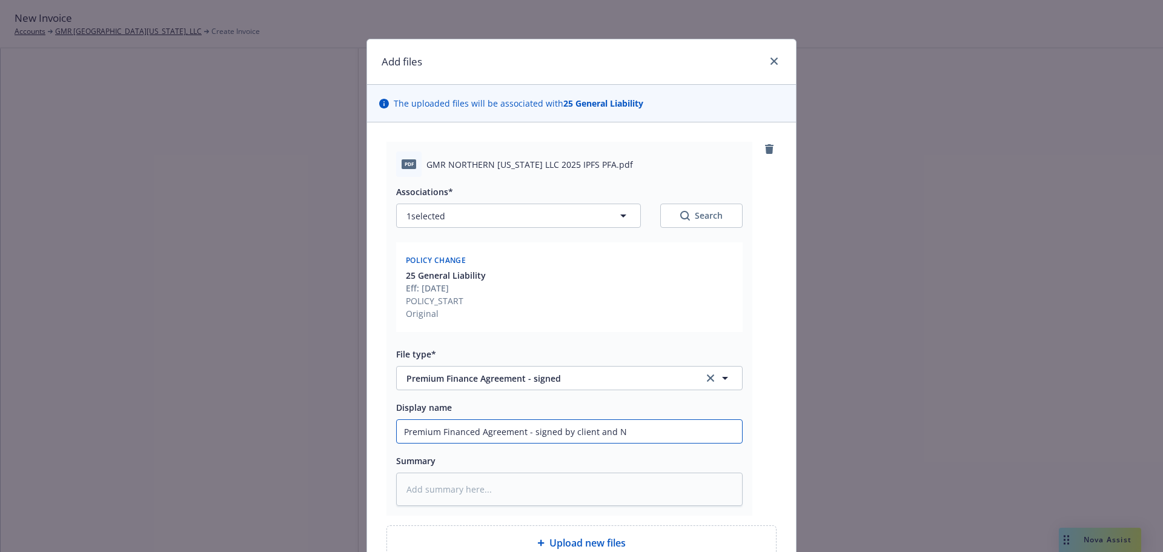
type textarea "x"
type input "Premium Financed Agreement - signed by client and"
type textarea "x"
type input "Premium Financed Agreement - signed by client and N"
type textarea "x"
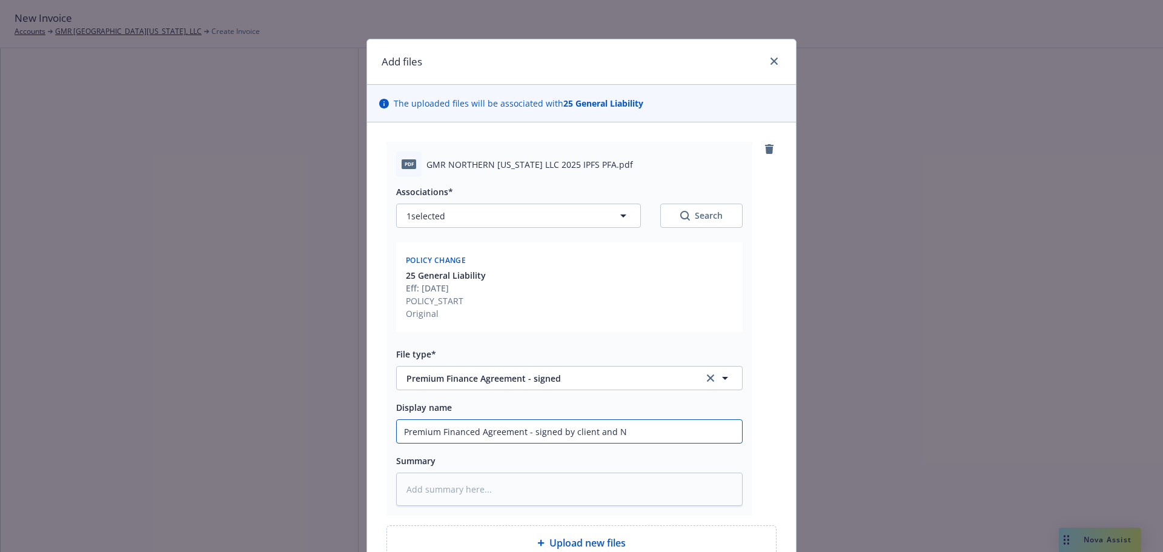
type input "Premium Financed Agreement - signed by client and Ne"
type textarea "x"
type input "Premium Financed Agreement - signed by client and New"
type textarea "x"
type input "Premium Financed Agreement - signed by client and Newf"
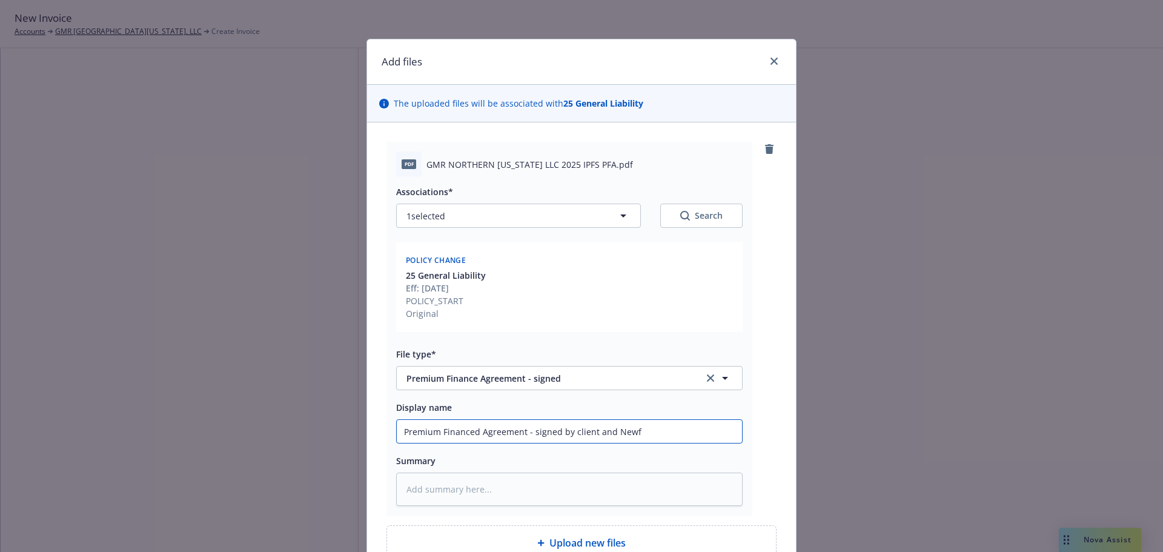
type textarea "x"
type input "Premium Financed Agreement - signed by client and Newfr"
type textarea "x"
type input "Premium Financed Agreement - signed by client and Newfro"
type textarea "x"
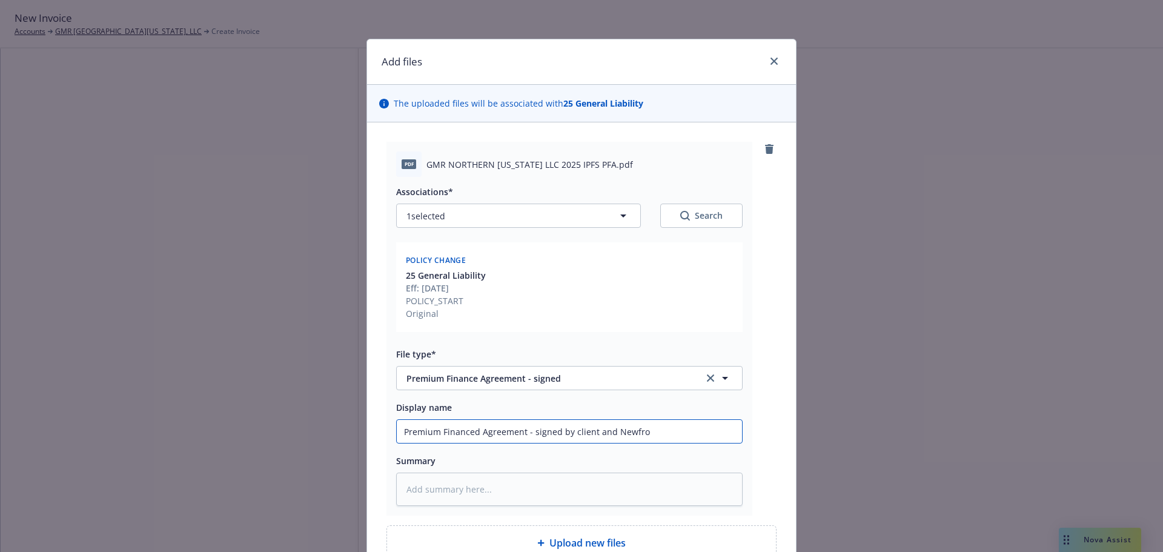
type input "Premium Financed Agreement - signed by client and Newfron"
type textarea "x"
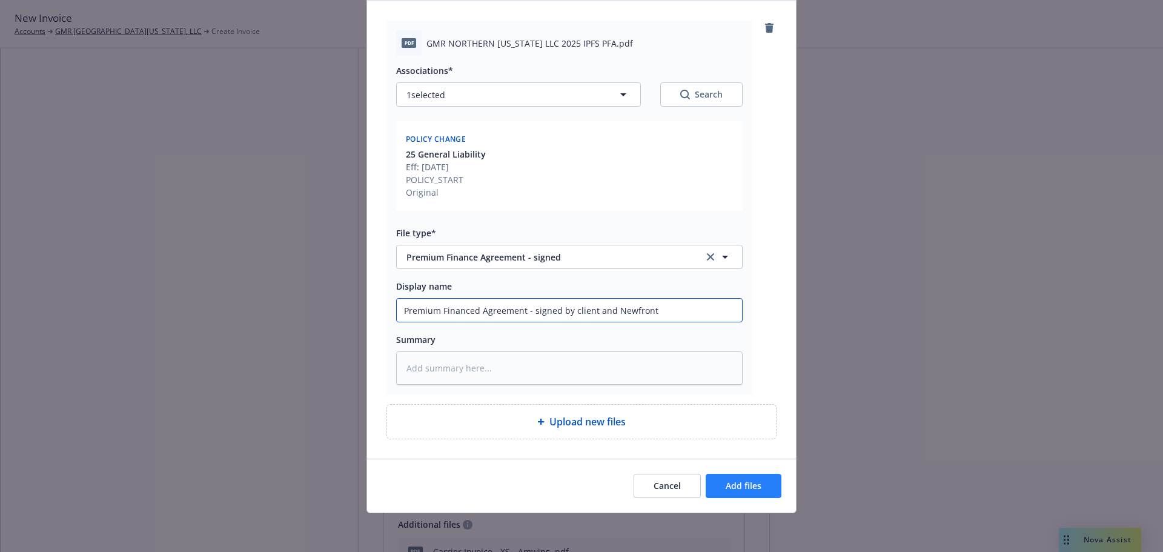
type input "Premium Financed Agreement - signed by client and Newfront"
click at [735, 490] on span "Add files" at bounding box center [744, 486] width 36 height 12
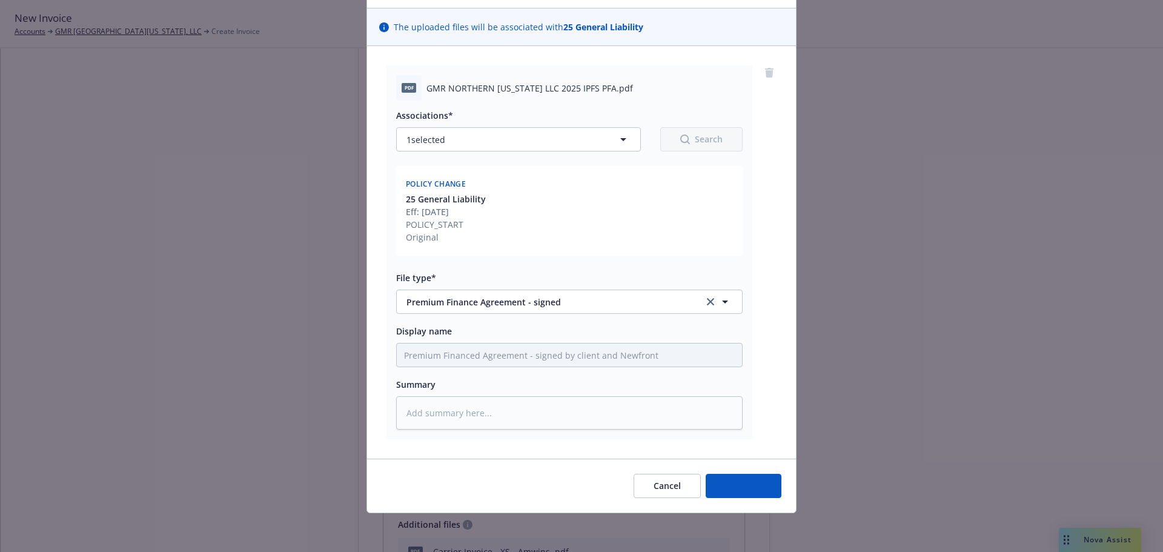
scroll to position [76, 0]
type textarea "x"
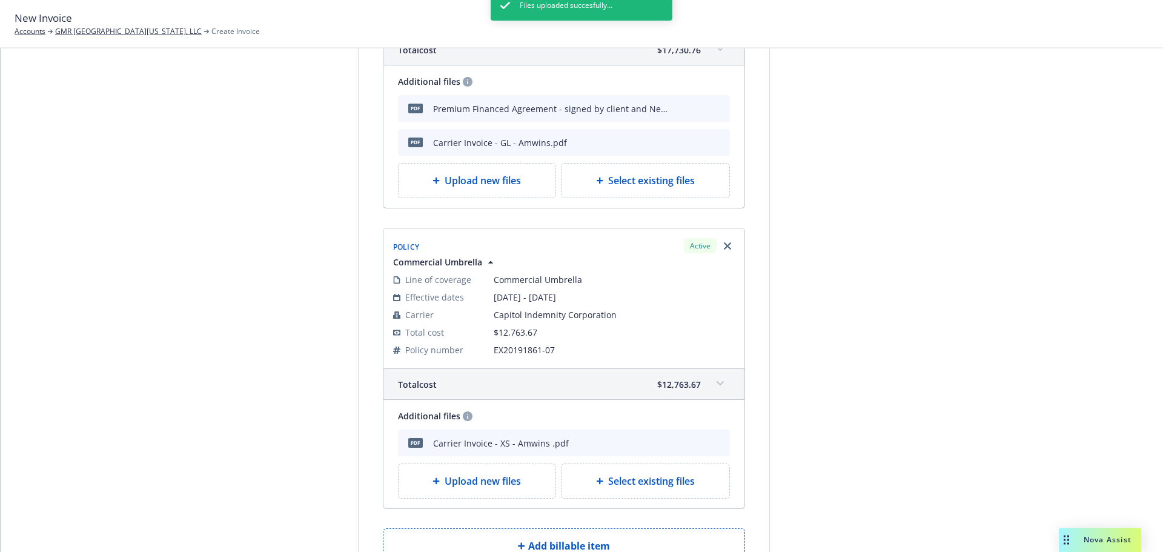
scroll to position [402, 0]
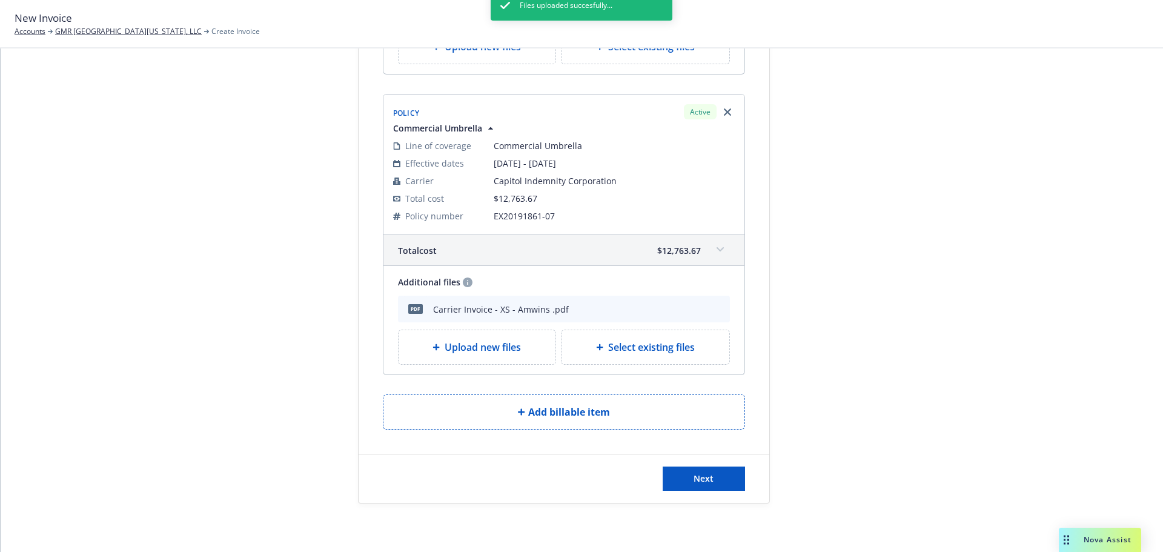
click at [564, 339] on div "Files uploaded succesfully..." at bounding box center [582, 266] width 182 height 552
click at [605, 348] on div "Files uploaded succesfully..." at bounding box center [582, 266] width 182 height 552
click at [643, 352] on div "Files uploaded succesfully..." at bounding box center [582, 266] width 182 height 552
click at [622, 345] on div "Files uploaded succesfully..." at bounding box center [582, 266] width 182 height 552
click at [912, 234] on div at bounding box center [879, 99] width 170 height 808
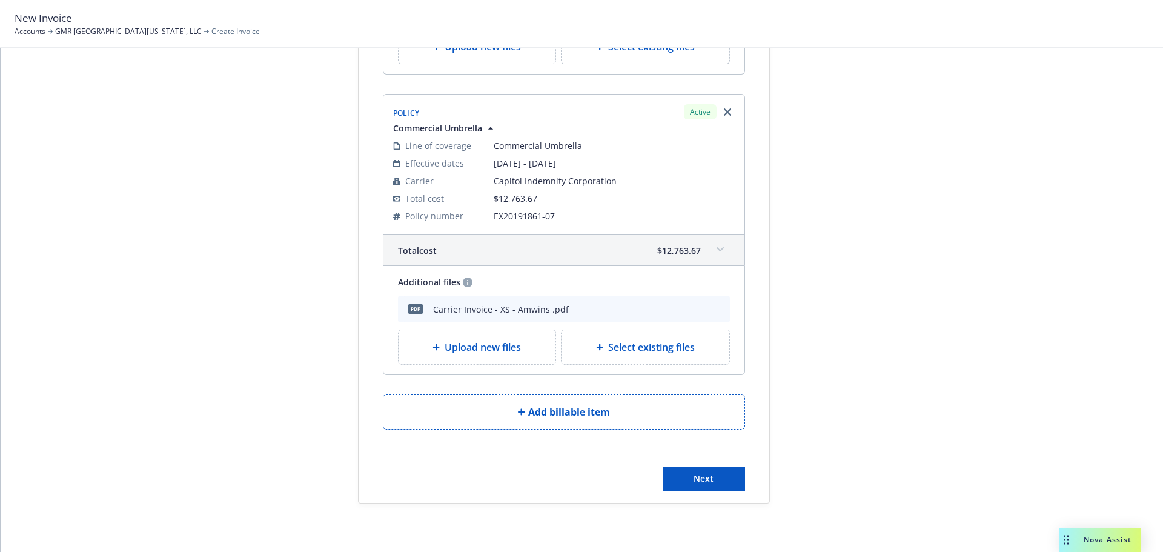
click at [610, 341] on span "Select existing files" at bounding box center [651, 347] width 87 height 15
select select "Invoice - Third Party"
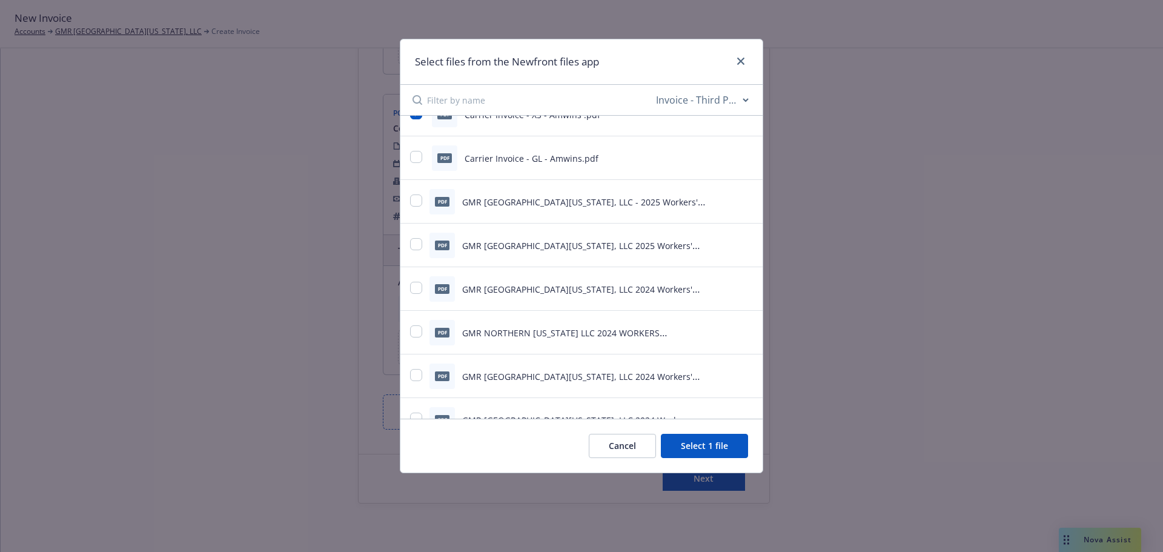
scroll to position [0, 0]
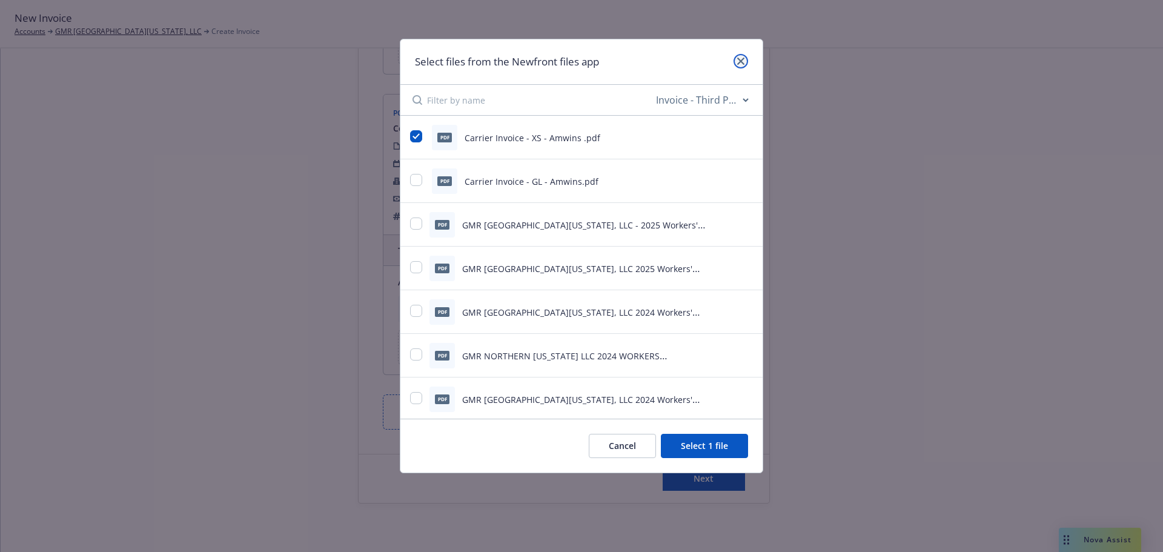
click at [737, 64] on icon "close" at bounding box center [740, 61] width 7 height 7
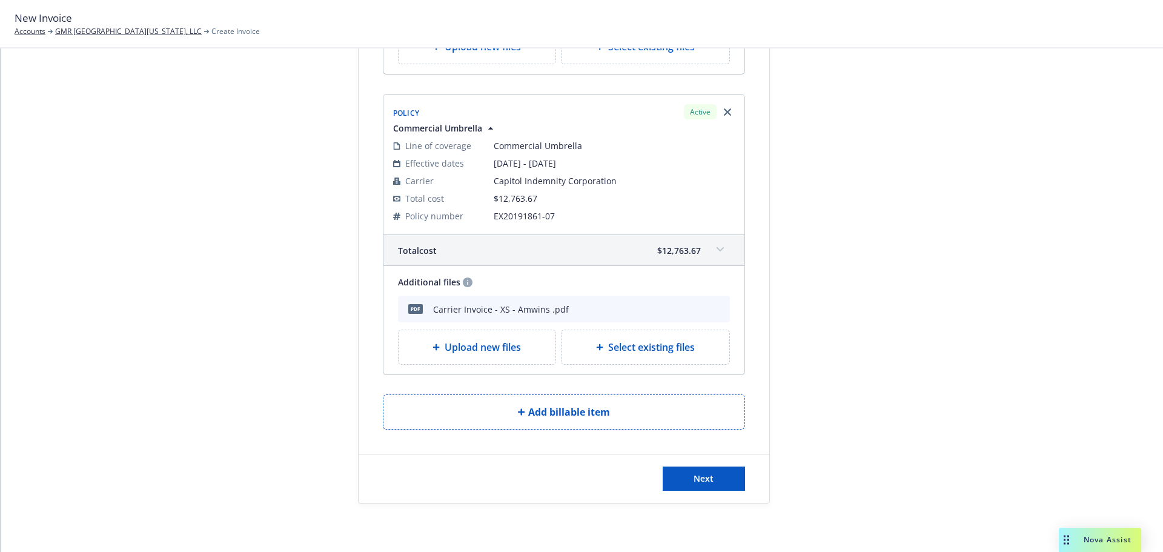
click at [646, 349] on span "Select existing files" at bounding box center [651, 347] width 87 height 15
select select "Invoice - Third Party"
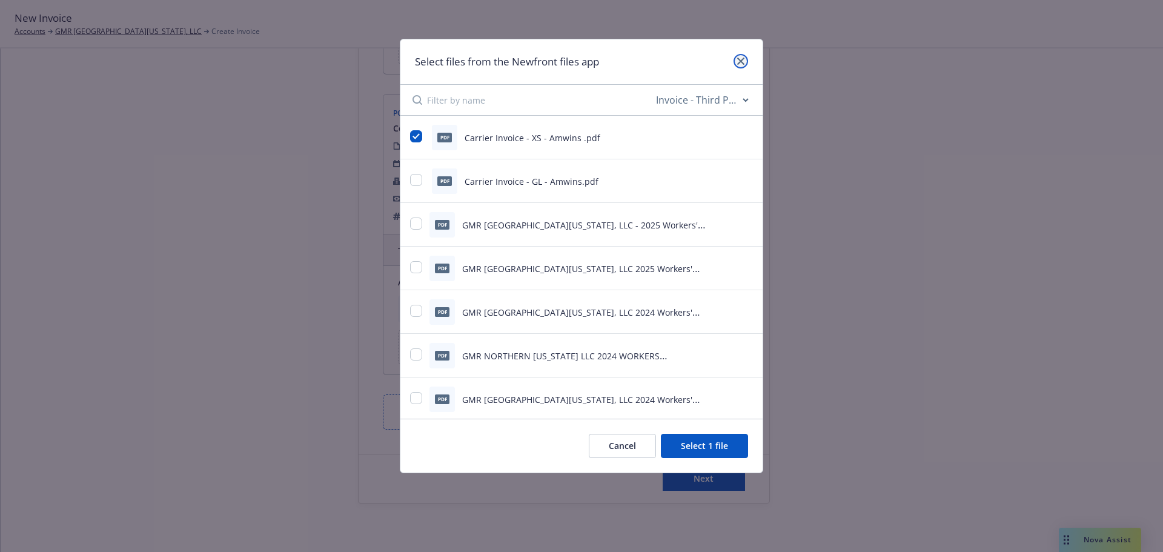
click at [737, 60] on link "close" at bounding box center [741, 61] width 15 height 15
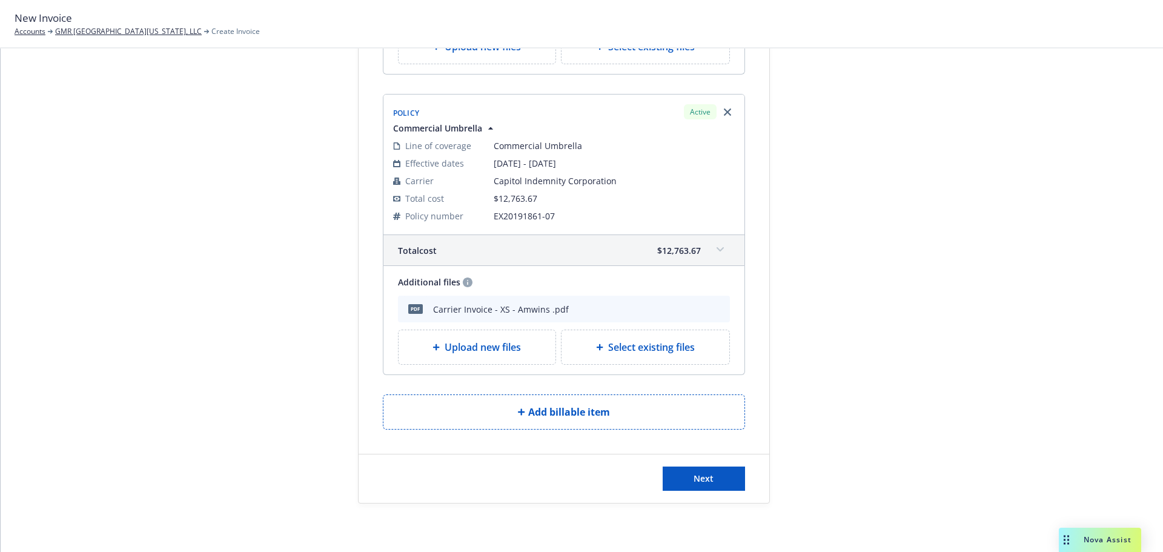
click at [544, 346] on div "Upload new files" at bounding box center [478, 347] width 158 height 34
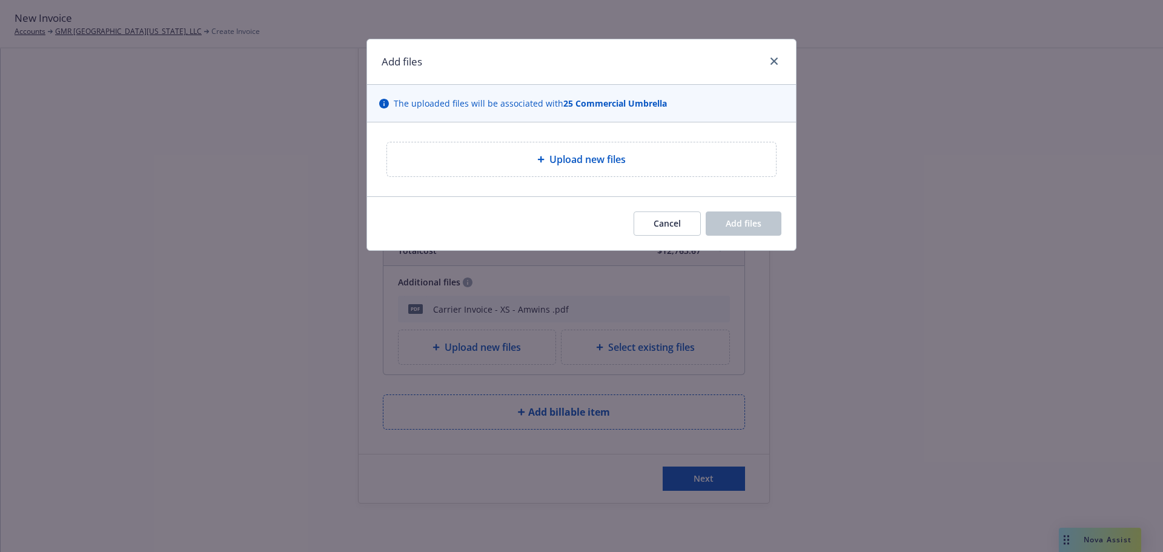
type textarea "x"
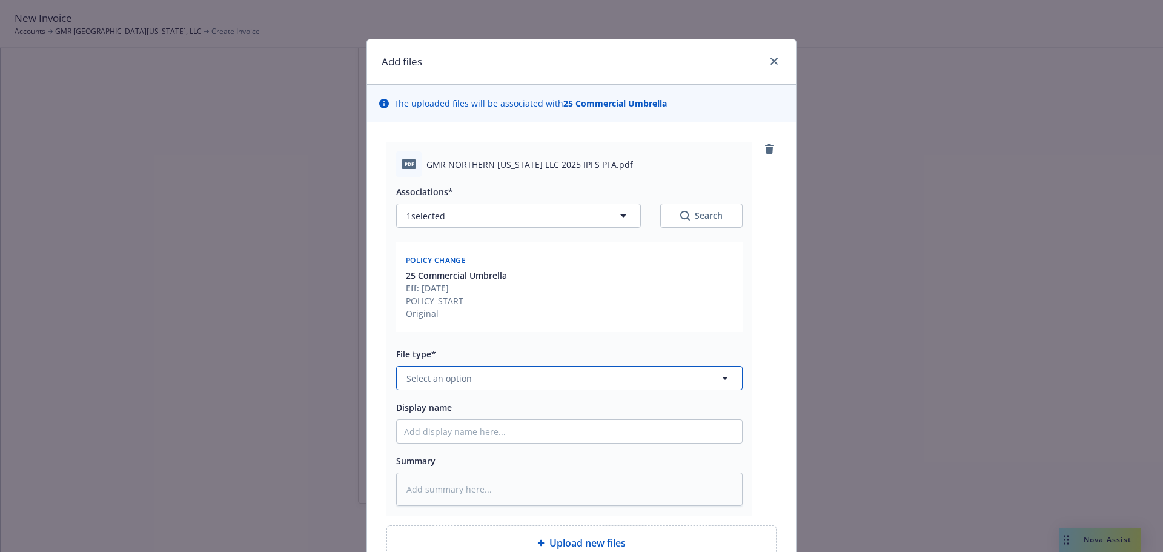
click at [459, 381] on span "Select an option" at bounding box center [439, 378] width 65 height 13
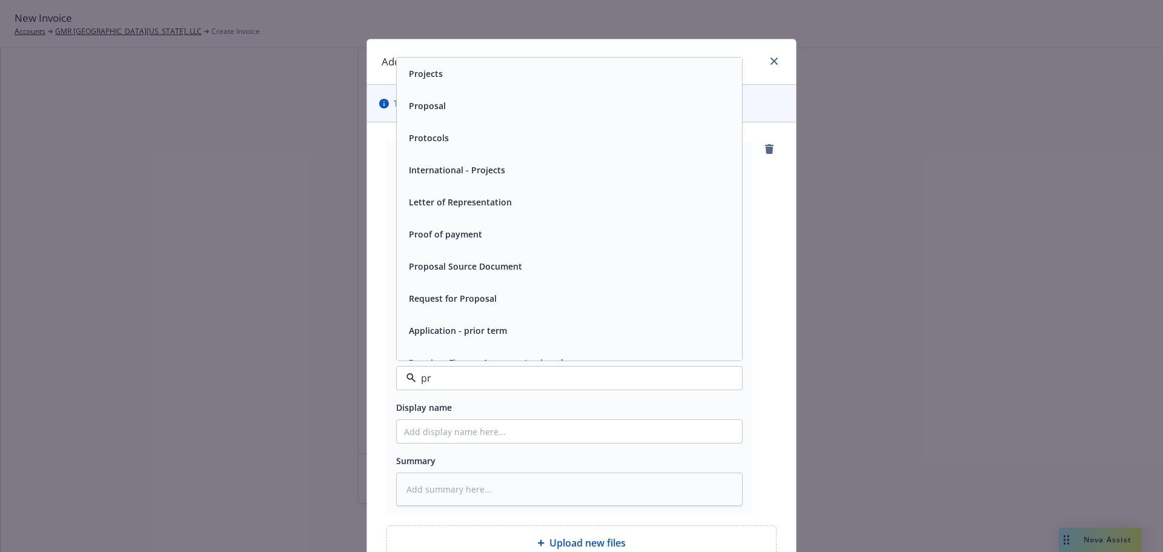
type input "pre"
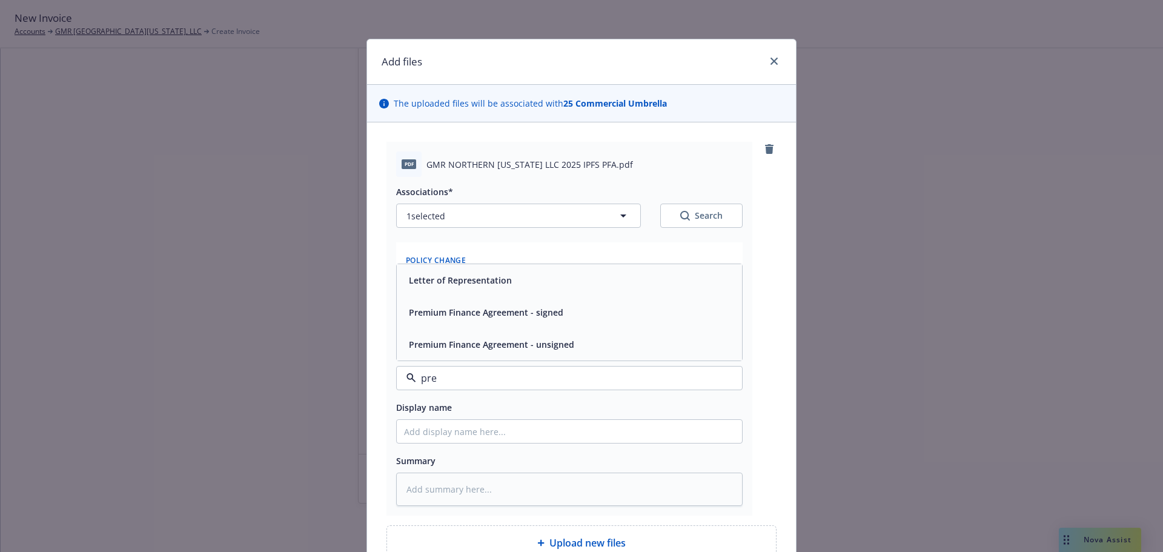
click at [502, 318] on span "Premium Finance Agreement - signed" at bounding box center [486, 312] width 155 height 13
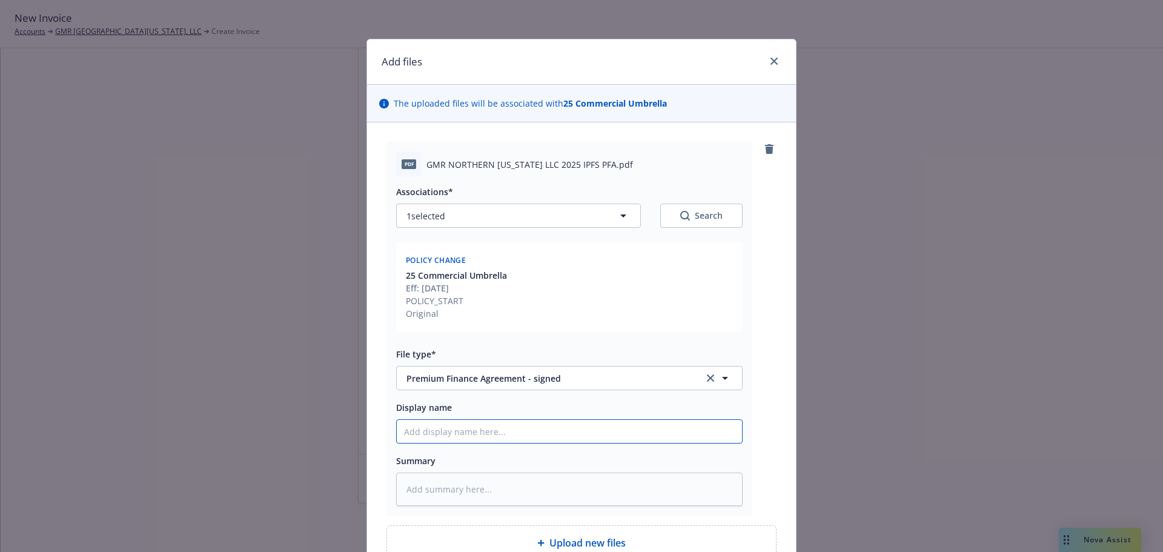
click at [457, 432] on input "Display name" at bounding box center [569, 431] width 345 height 23
type textarea "x"
type input "P"
type textarea "x"
type input "Pr"
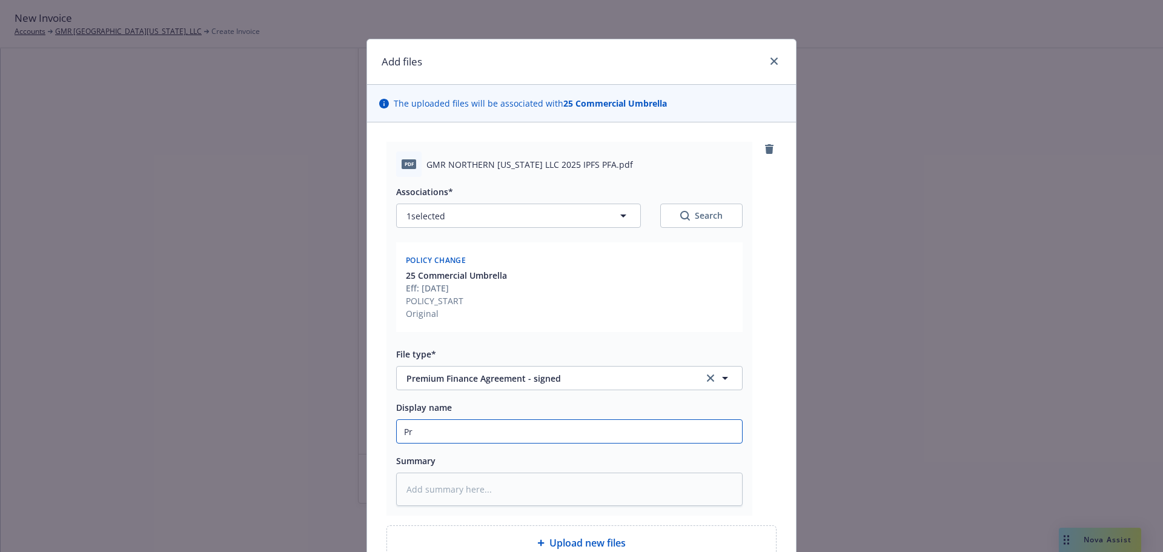
type textarea "x"
type input "Premium Finance Agreement - Signed by Insured"
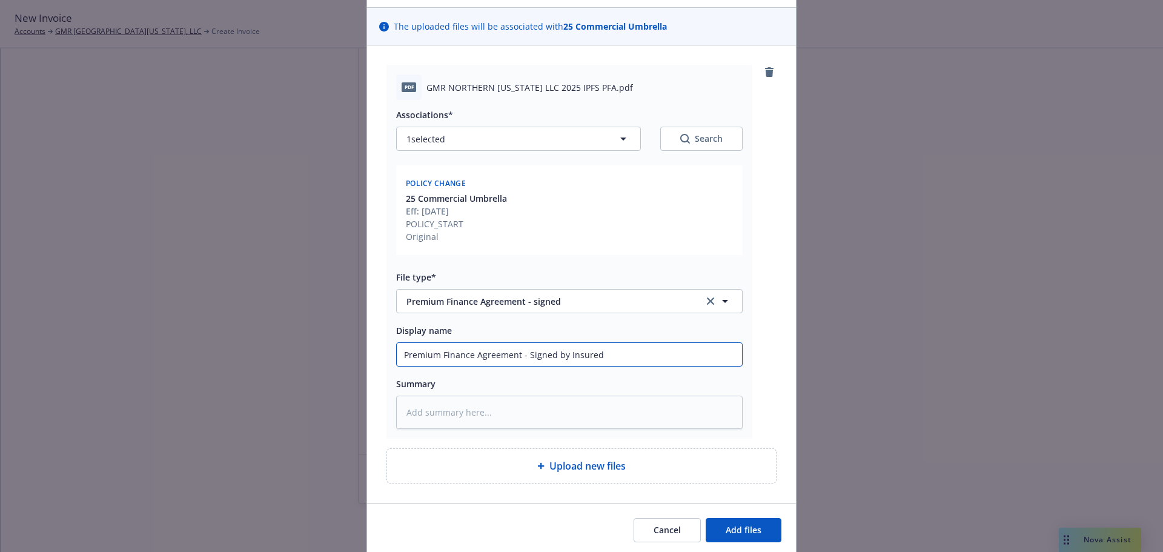
scroll to position [121, 0]
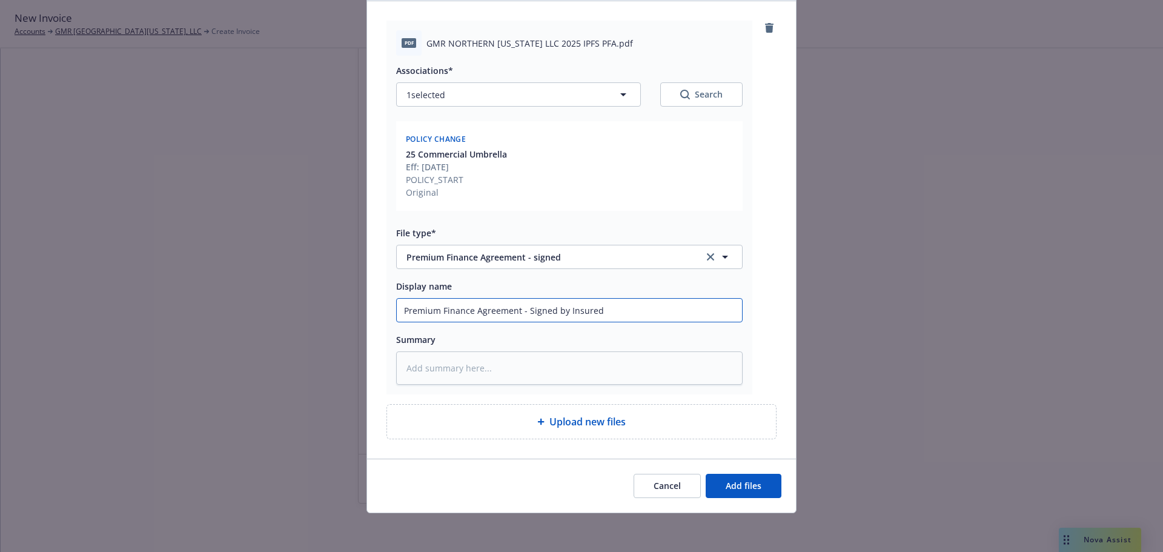
drag, startPoint x: 654, startPoint y: 315, endPoint x: 562, endPoint y: 314, distance: 91.5
click at [562, 314] on input "Premium Finance Agreement - Signed by Insured" at bounding box center [569, 310] width 345 height 23
type textarea "x"
type input "Premium Finance Agreement - Signed by i"
type textarea "x"
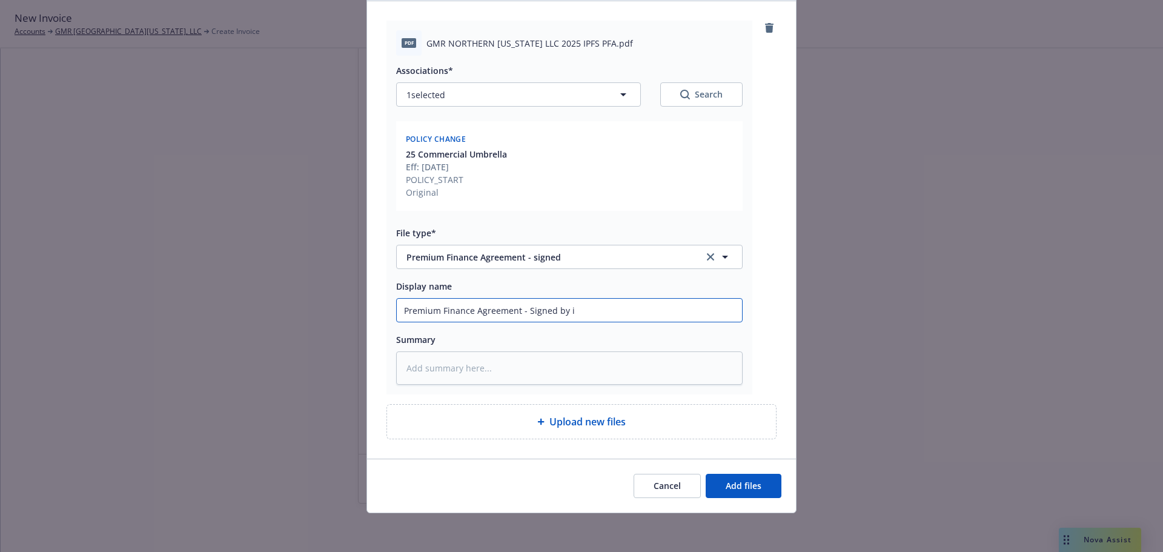
type input "Premium Finance Agreement - Signed by in"
type textarea "x"
type input "Premium Finance Agreement - Signed by ins"
type textarea "x"
type input "Premium Finance Agreement - Signed by insr"
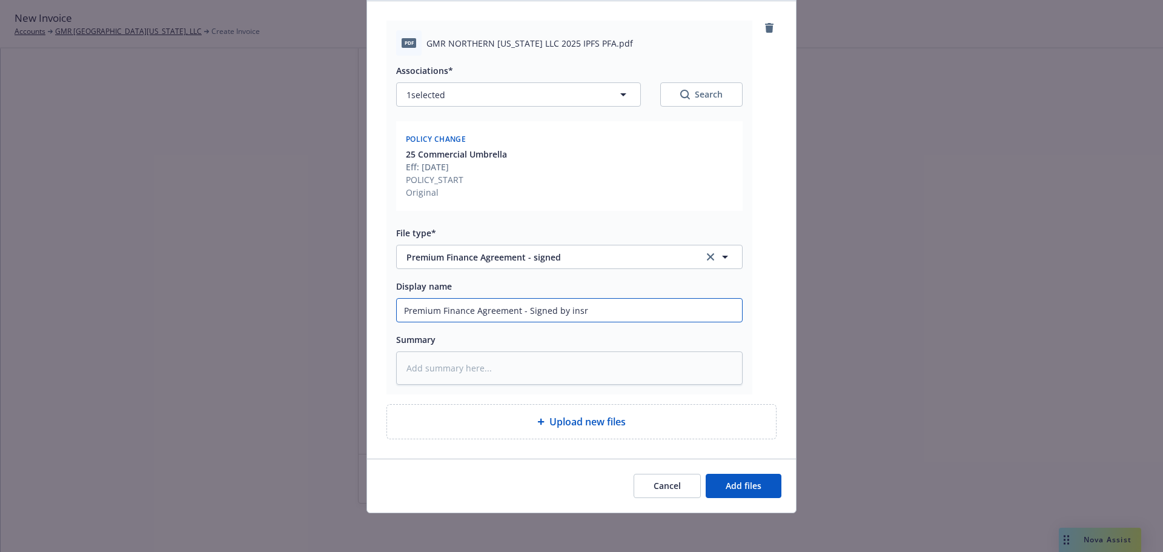
type textarea "x"
type input "Premium Finance Agreement - Signed by insre"
type textarea "x"
type input "Premium Finance Agreement - Signed by insred"
type textarea "x"
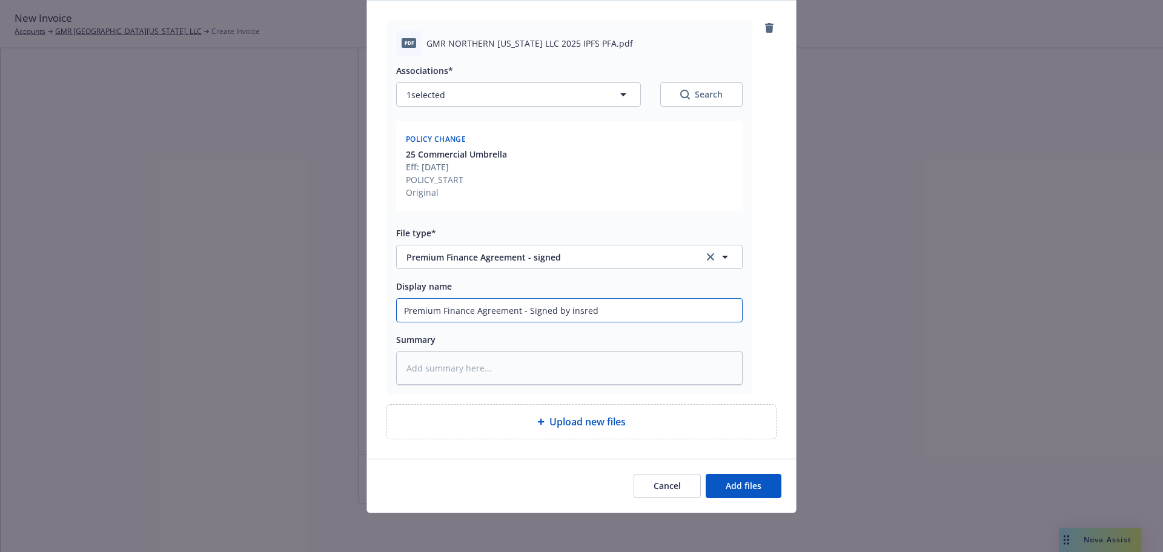
type input "Premium Finance Agreement - Signed by insred"
type textarea "x"
type input "Premium Finance Agreement - Signed by insred"
type textarea "x"
type input "Premium Finance Agreement - Signed by insre"
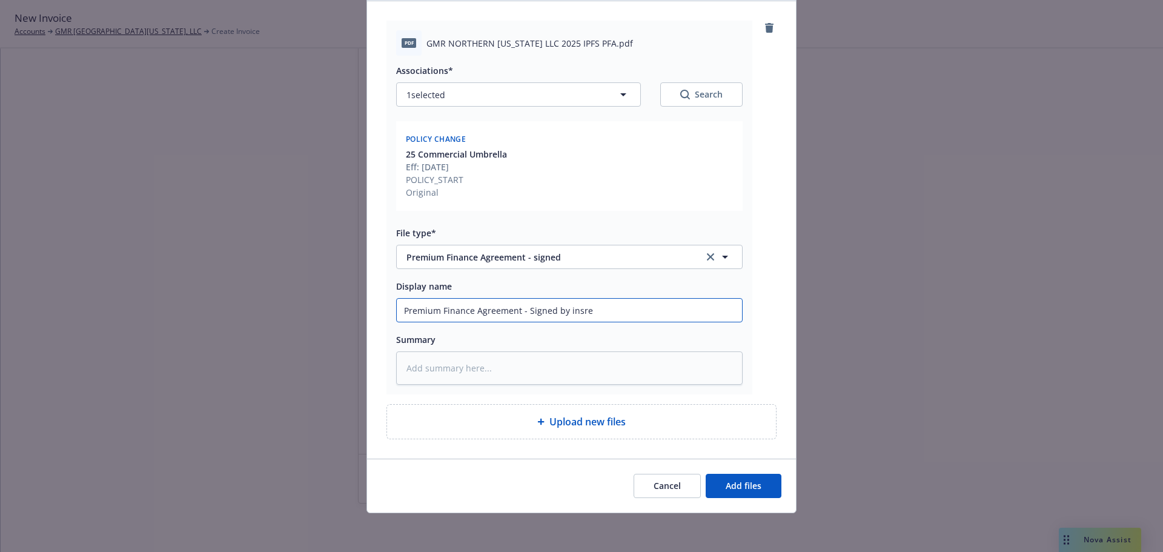
type textarea "x"
type input "Premium Finance Agreement - Signed by insr"
type textarea "x"
type input "Premium Finance Agreement - Signed by ins"
type textarea "x"
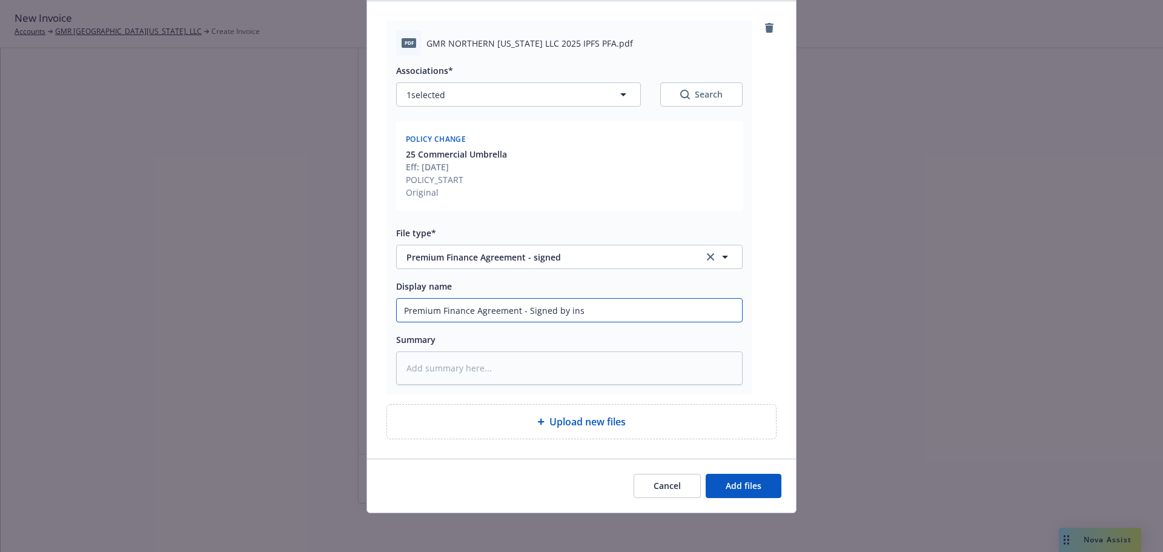
type input "Premium Finance Agreement - Signed by insu"
type textarea "x"
type input "Premium Finance Agreement - Signed by insur"
type textarea "x"
type input "Premium Finance Agreement - Signed by insure"
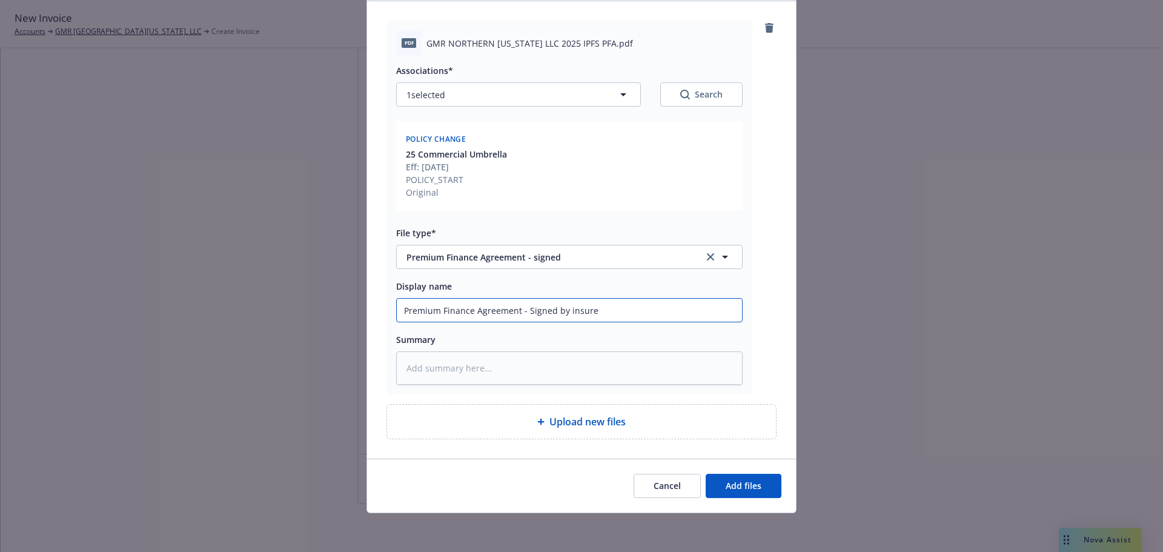
type textarea "x"
type input "Premium Finance Agreement - Signed by insured"
type textarea "x"
type input "Premium Finance Agreement - Signed by insured"
type textarea "x"
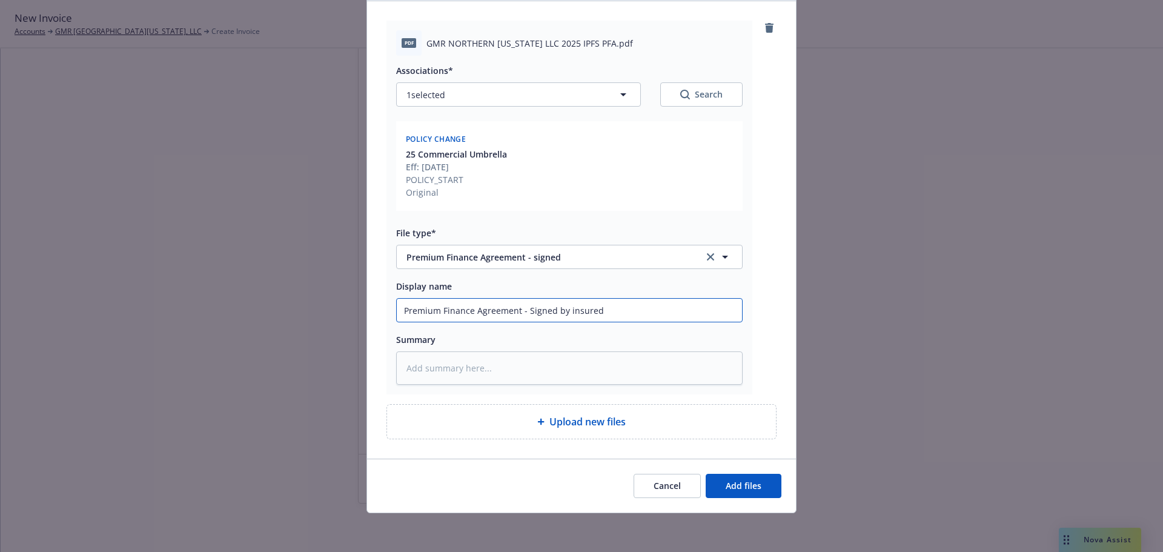
type input "Premium Finance Agreement - Signed by insured a"
type textarea "x"
type input "Premium Finance Agreement - Signed by insured an"
type textarea "x"
type input "Premium Finance Agreement - Signed by insured and"
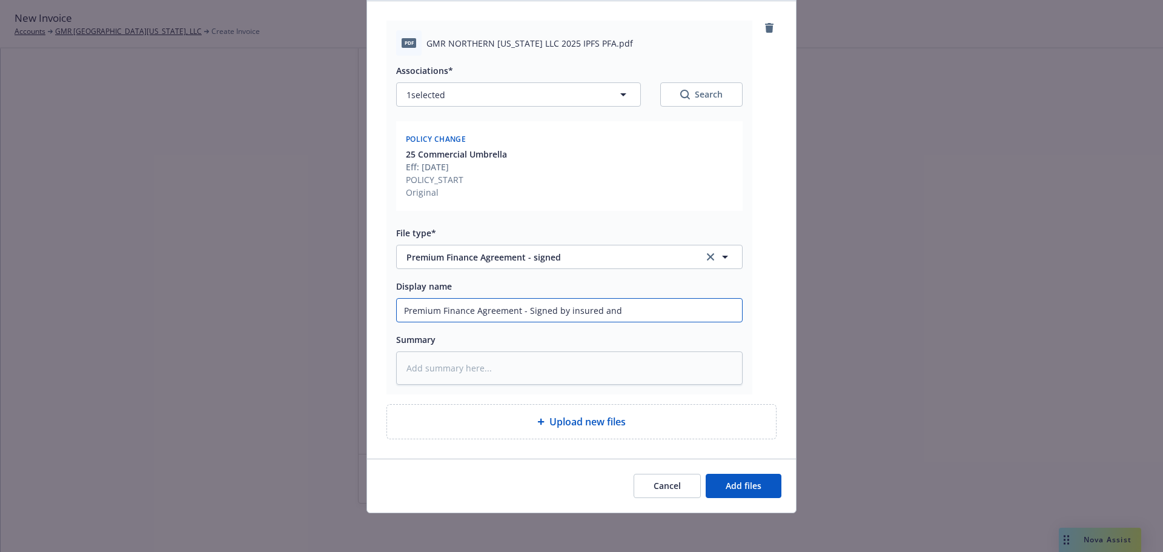
type textarea "x"
type input "Premium Finance Agreement - Signed by insured and"
type textarea "x"
type input "Premium Finance Agreement - Signed by insured and N"
type textarea "x"
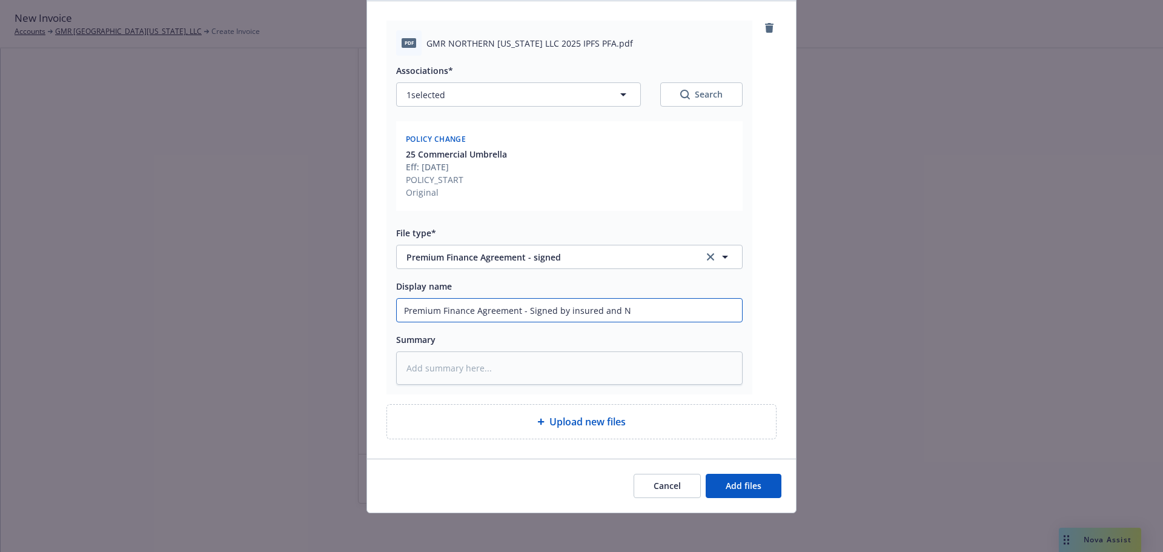
type input "Premium Finance Agreement - Signed by insured and Ne"
type textarea "x"
type input "Premium Finance Agreement - Signed by insured and New"
type textarea "x"
type input "Premium Finance Agreement - Signed by insured and Newf"
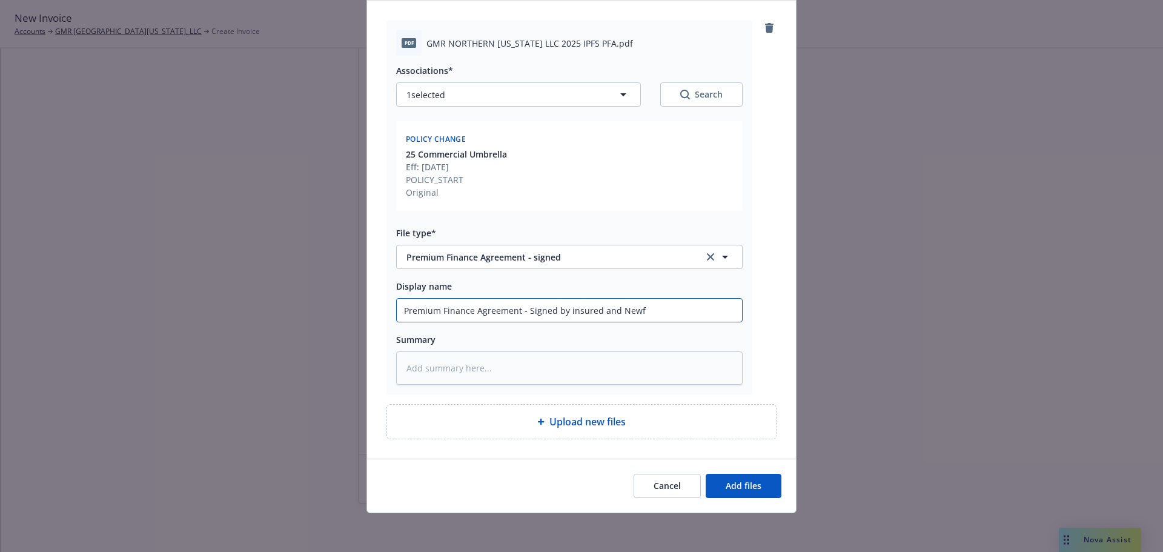
type textarea "x"
click at [728, 487] on span "Add files" at bounding box center [744, 486] width 36 height 12
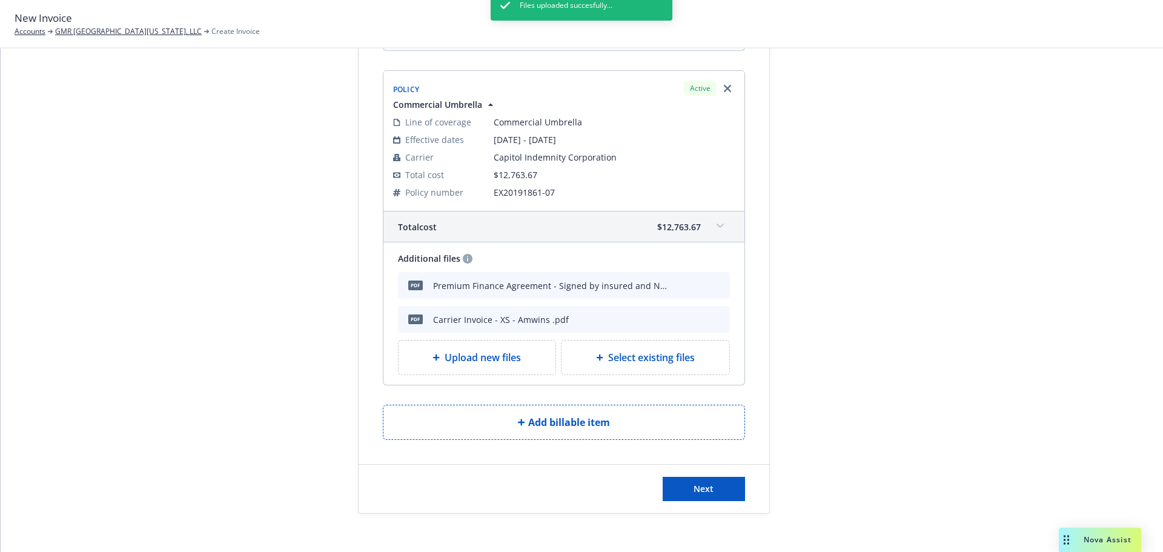
scroll to position [436, 0]
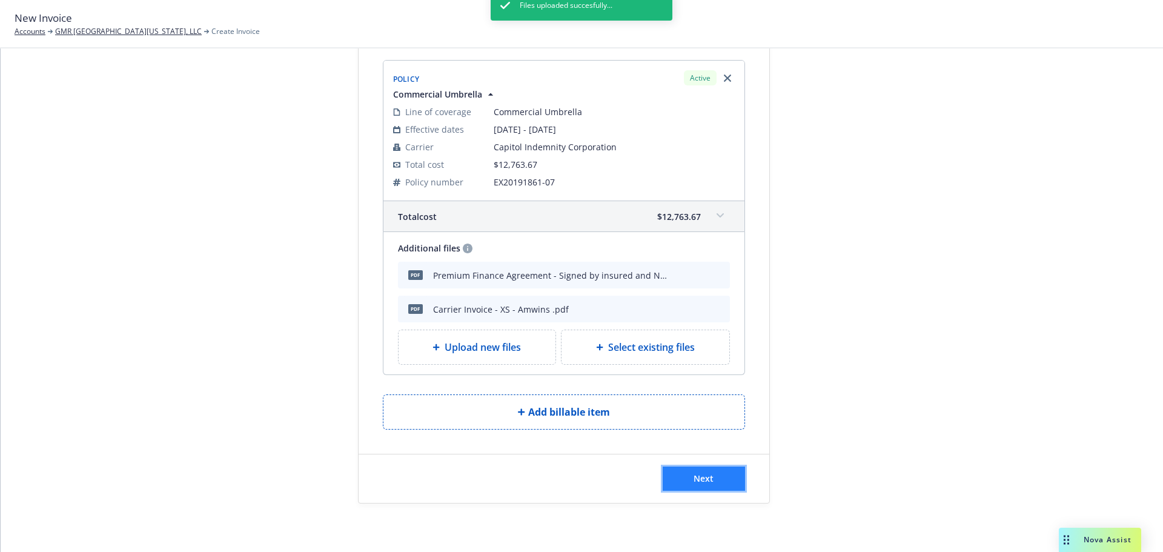
click at [694, 470] on button "Next" at bounding box center [704, 479] width 82 height 24
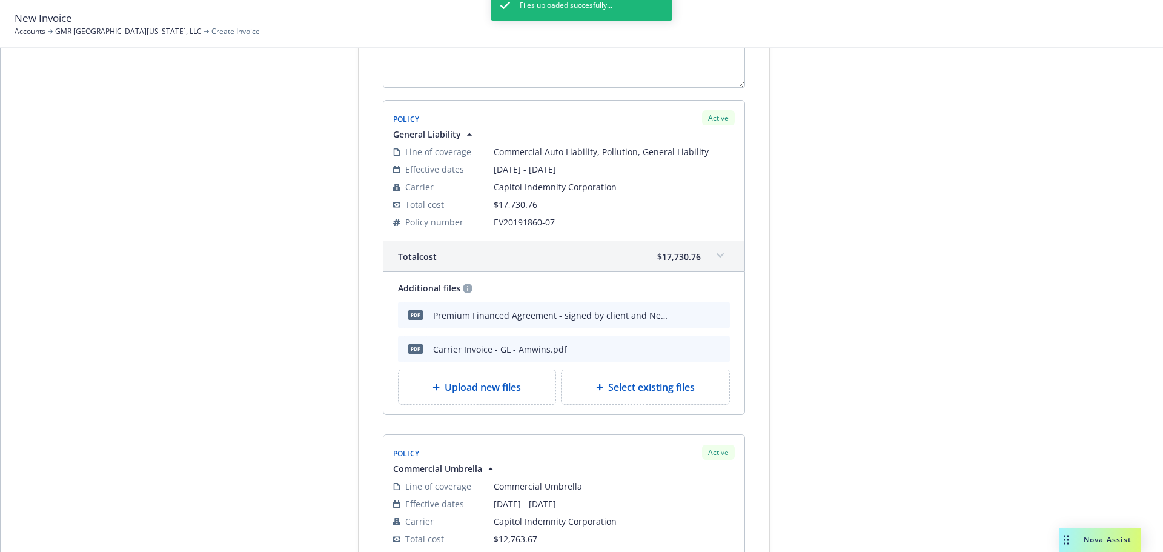
scroll to position [193, 0]
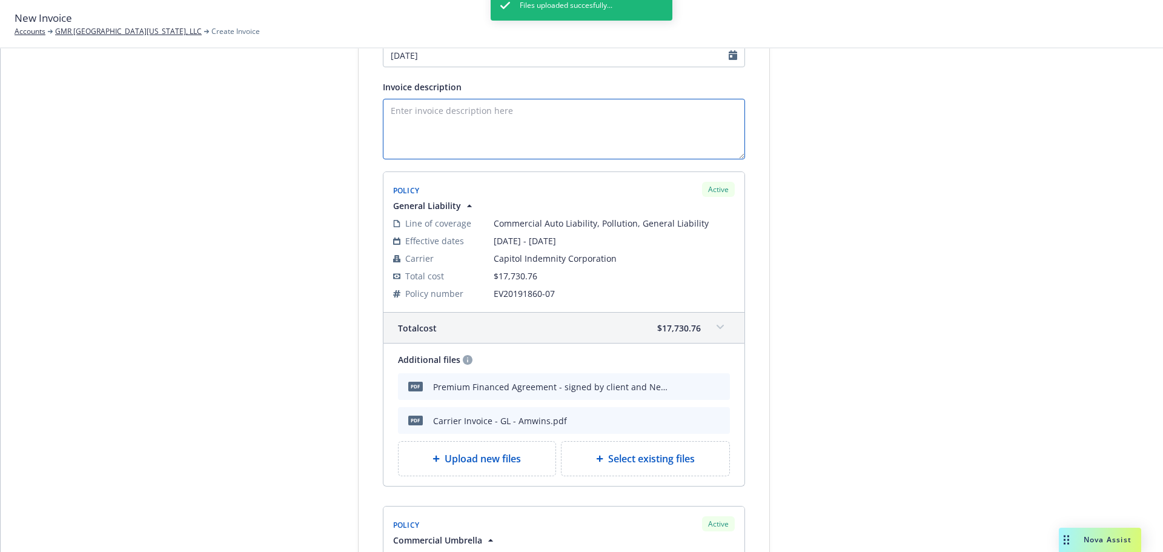
click at [436, 114] on textarea "Invoice description" at bounding box center [564, 129] width 362 height 61
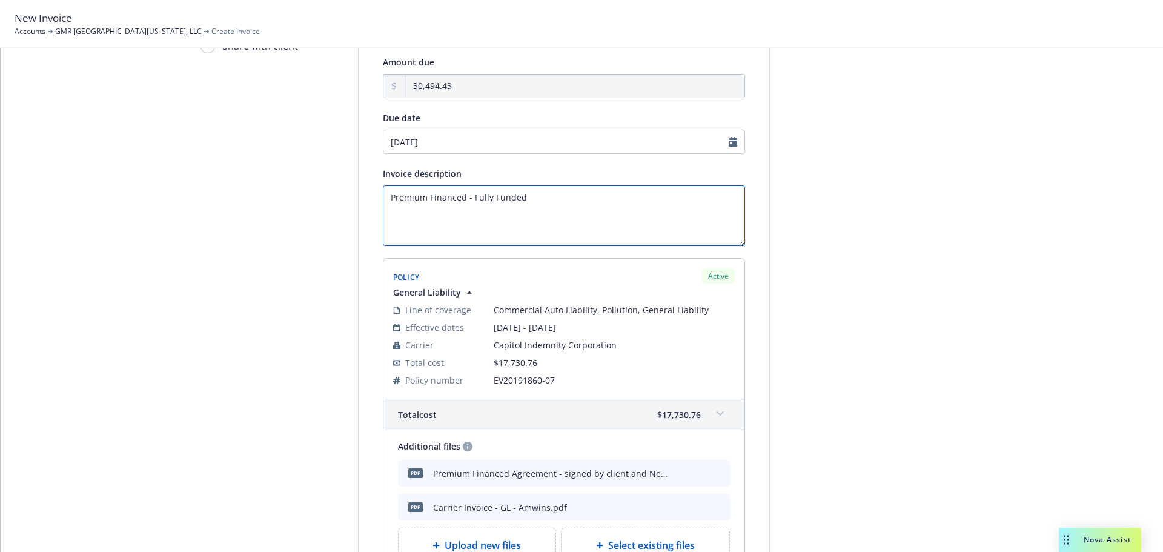
scroll to position [0, 0]
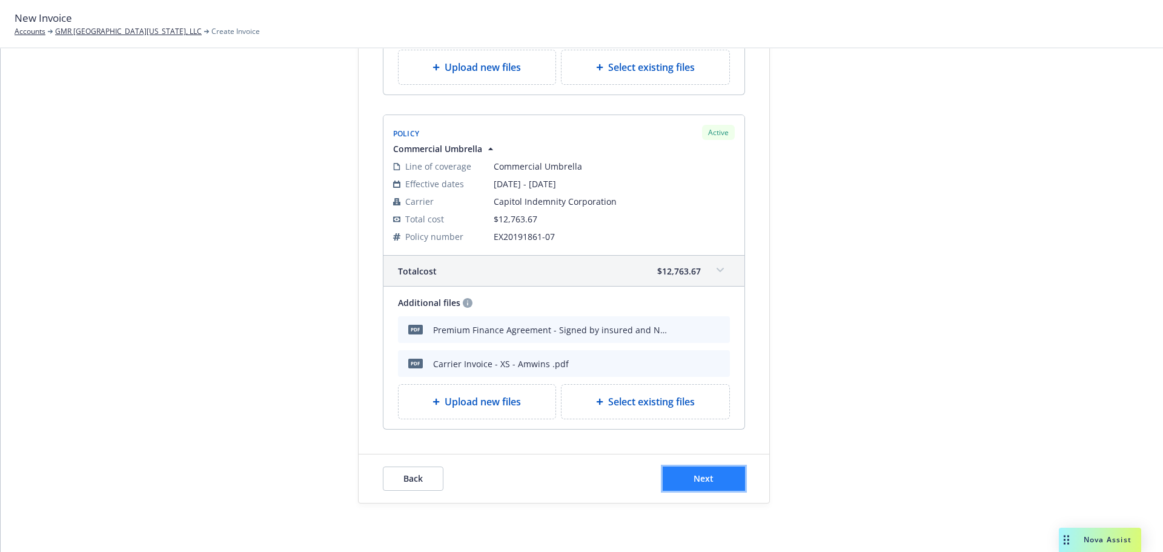
click at [682, 474] on button "Next" at bounding box center [704, 479] width 82 height 24
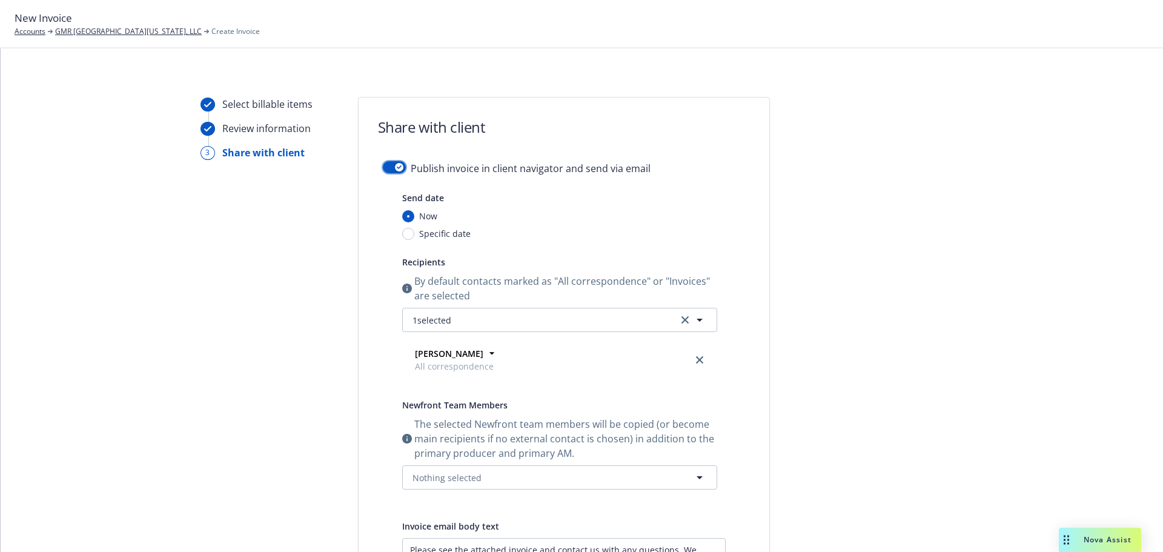
click at [391, 171] on button "button" at bounding box center [394, 167] width 23 height 12
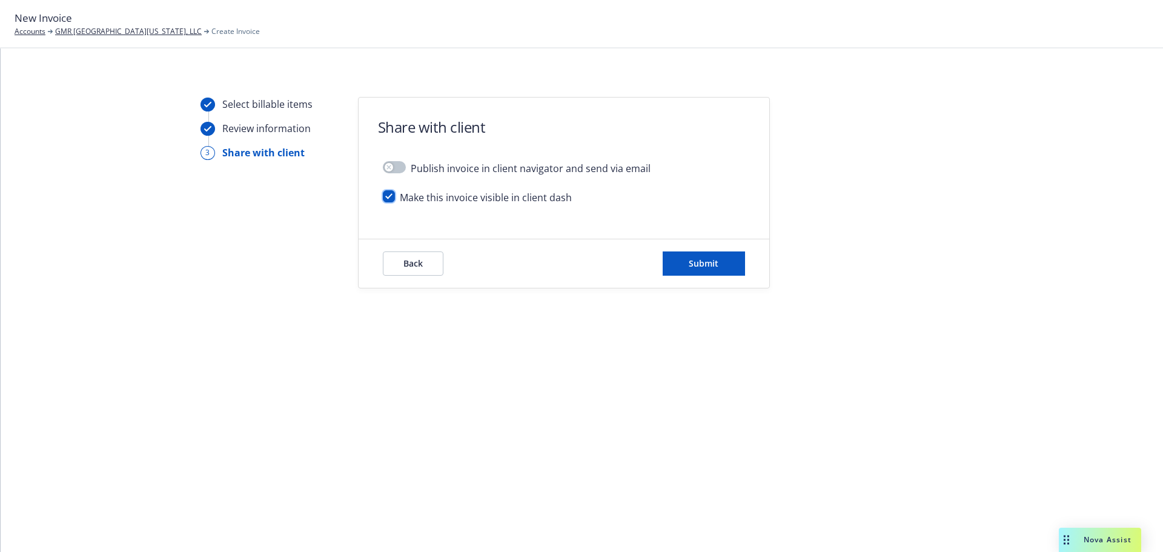
click at [387, 196] on input "checkbox" at bounding box center [389, 196] width 12 height 12
click at [725, 270] on button "Submit" at bounding box center [704, 263] width 82 height 24
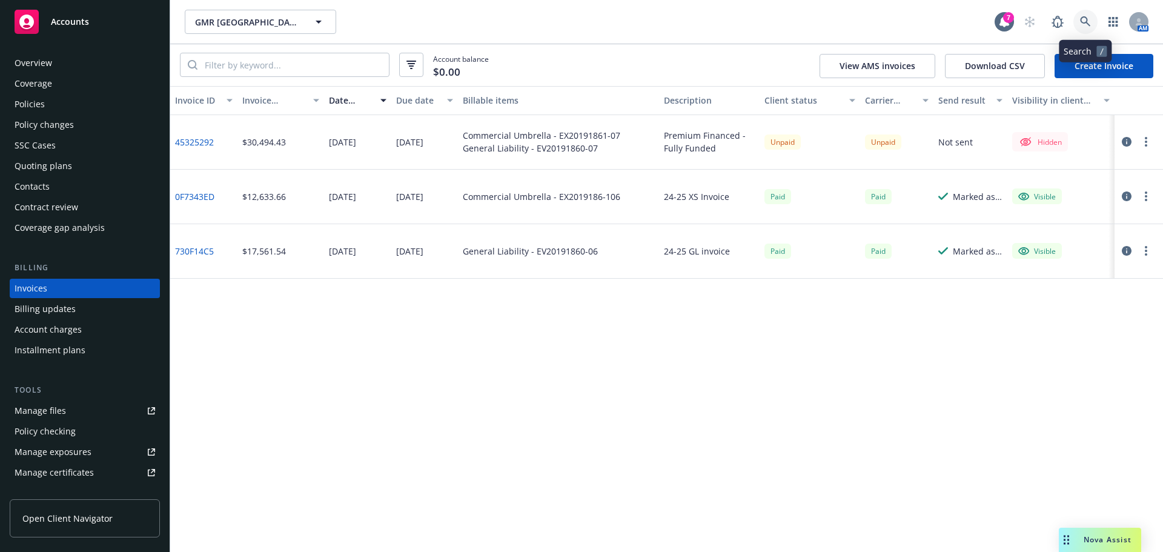
click at [1082, 24] on icon at bounding box center [1085, 21] width 11 height 11
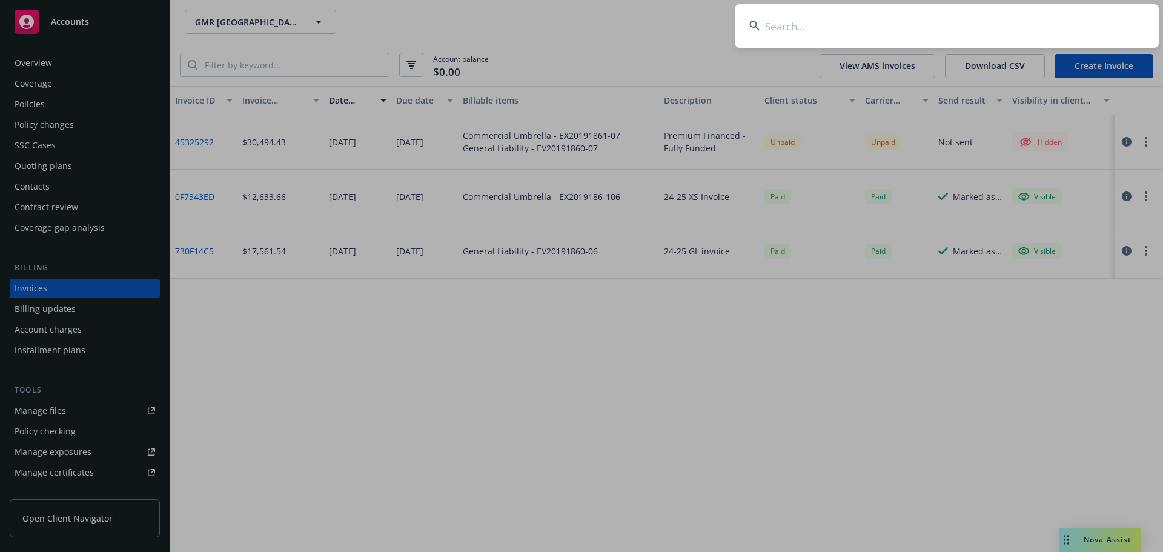
type input "l"
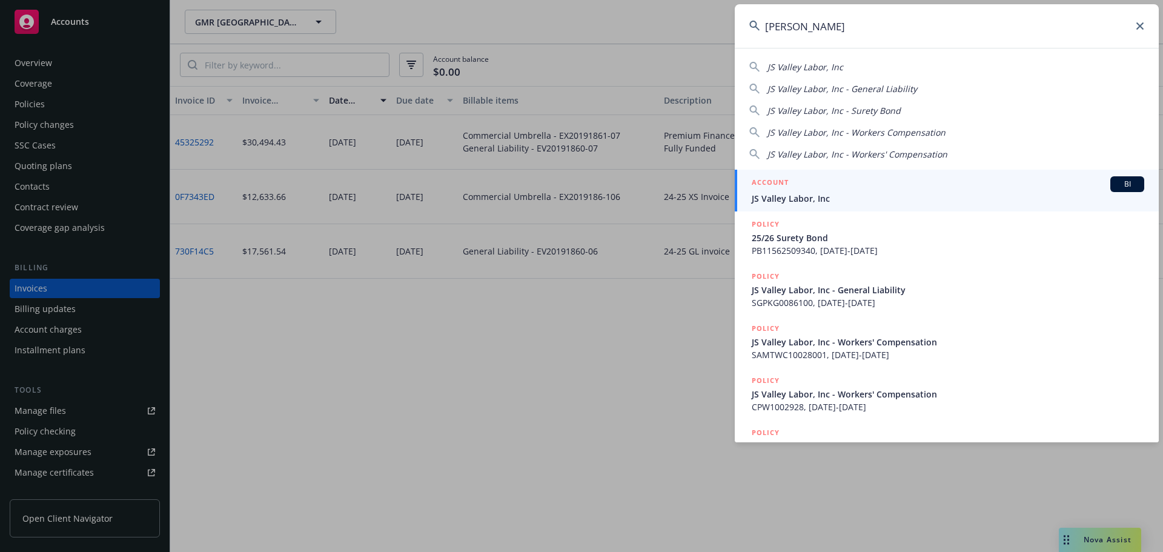
type input "js vall"
click at [796, 184] on div "ACCOUNT BI" at bounding box center [948, 184] width 393 height 16
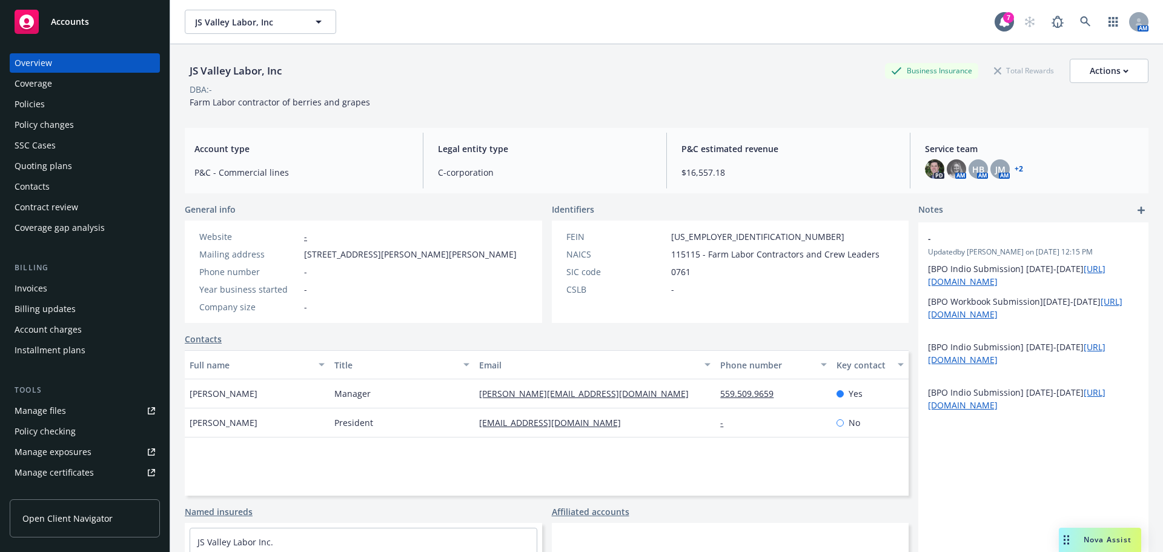
click at [70, 188] on div "Contacts" at bounding box center [85, 186] width 141 height 19
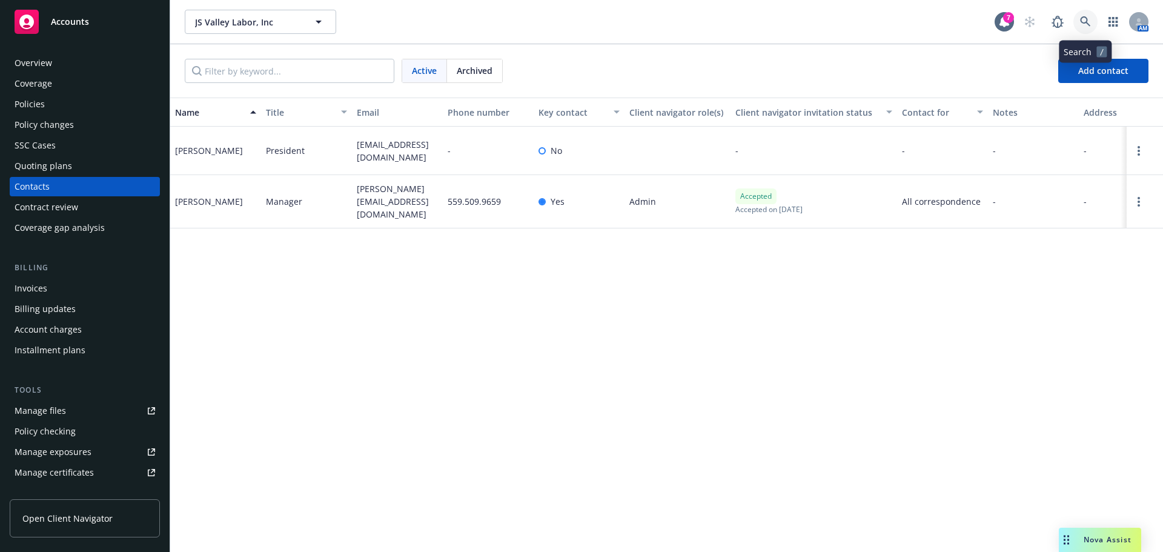
click at [1091, 22] on icon at bounding box center [1085, 21] width 11 height 11
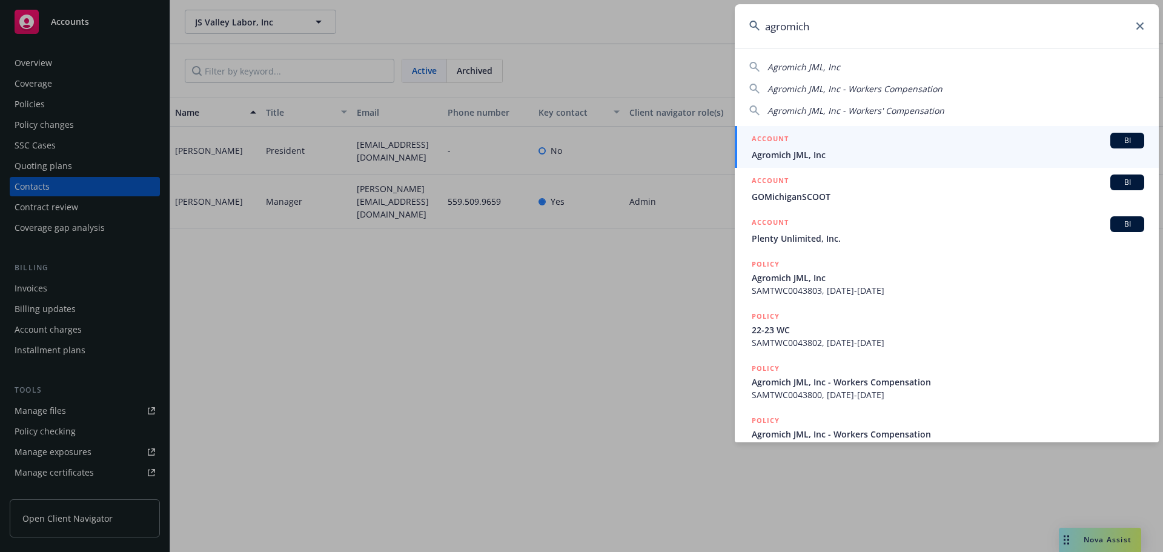
type input "agromich"
click at [774, 135] on h5 "ACCOUNT" at bounding box center [770, 140] width 37 height 15
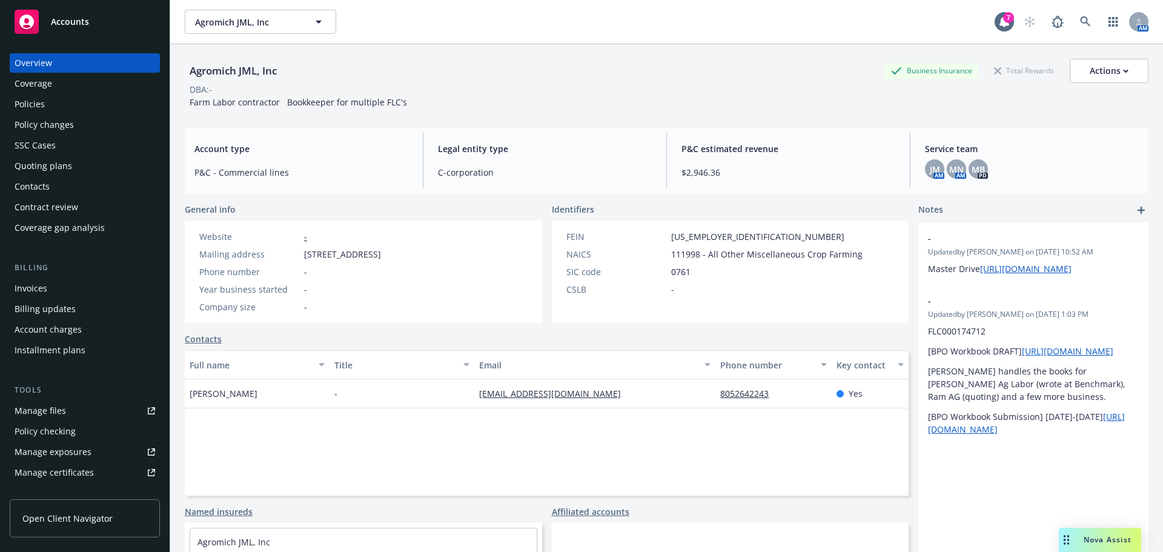
click at [83, 110] on div "Policies" at bounding box center [85, 104] width 141 height 19
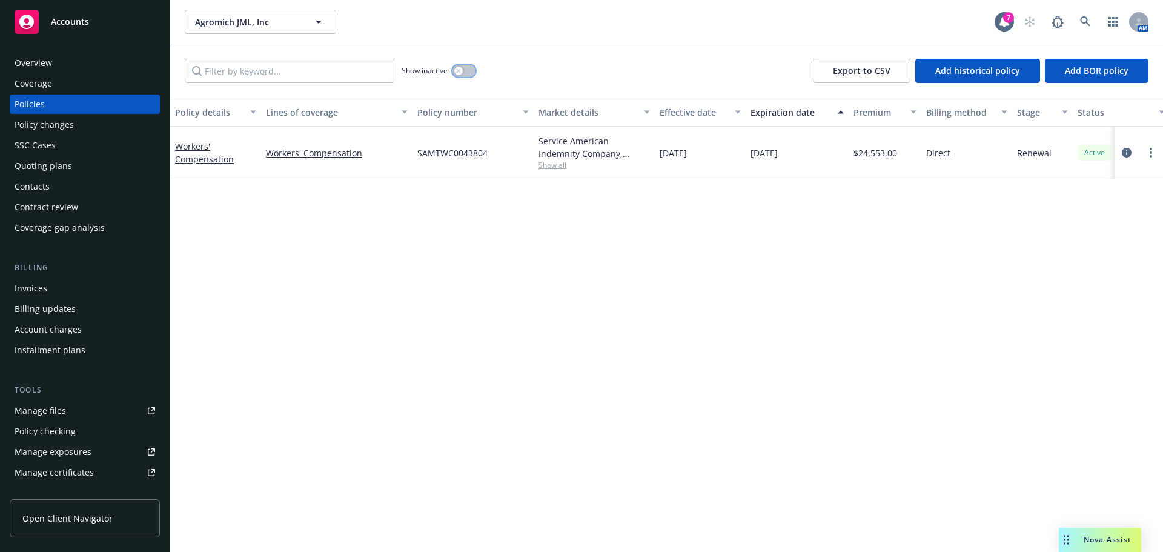
click at [459, 73] on div "button" at bounding box center [458, 71] width 8 height 8
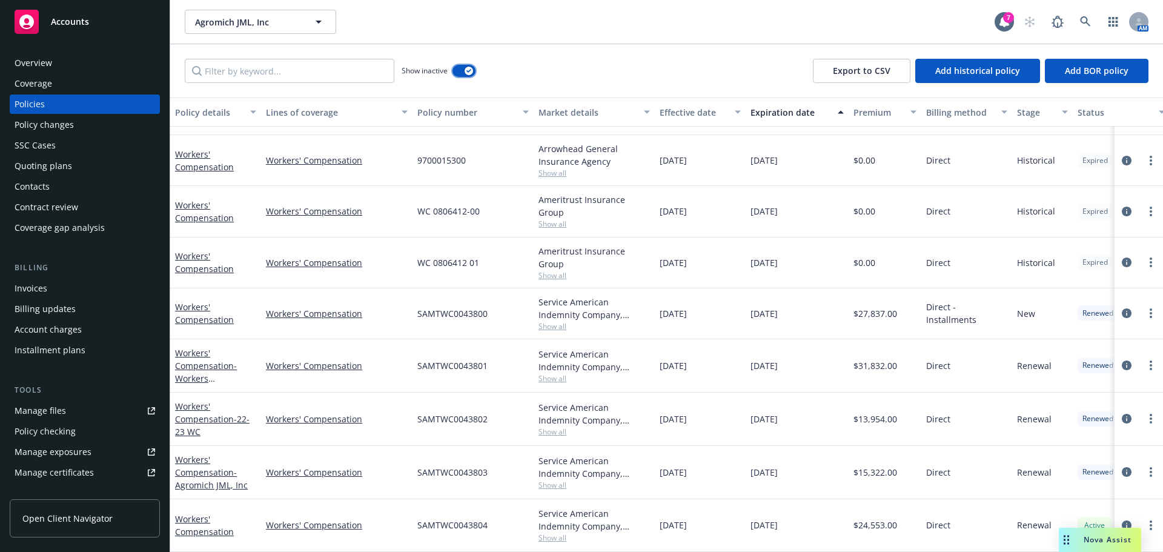
scroll to position [95, 0]
click at [70, 171] on div "Quoting plans" at bounding box center [85, 165] width 141 height 19
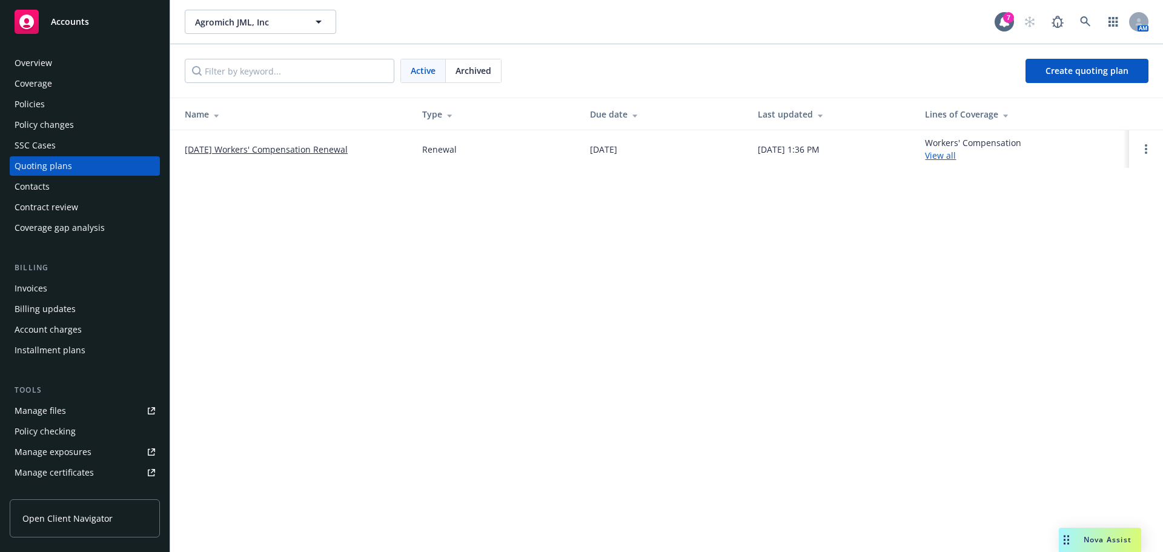
click at [265, 144] on link "11/08/25 Workers' Compensation Renewal" at bounding box center [266, 149] width 163 height 13
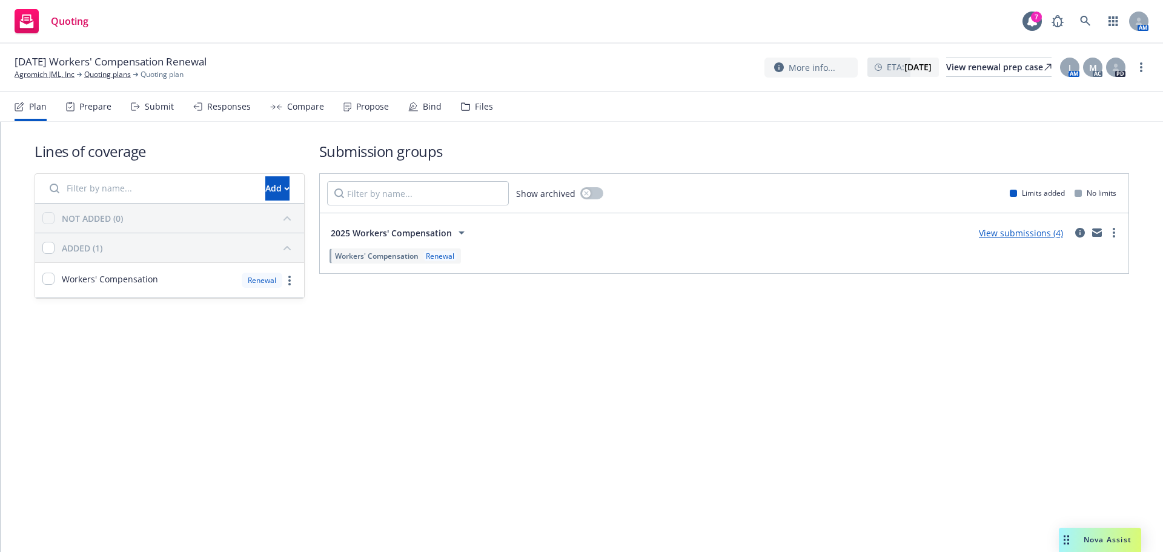
click at [350, 118] on div "Propose" at bounding box center [366, 106] width 45 height 29
